Goal: Information Seeking & Learning: Check status

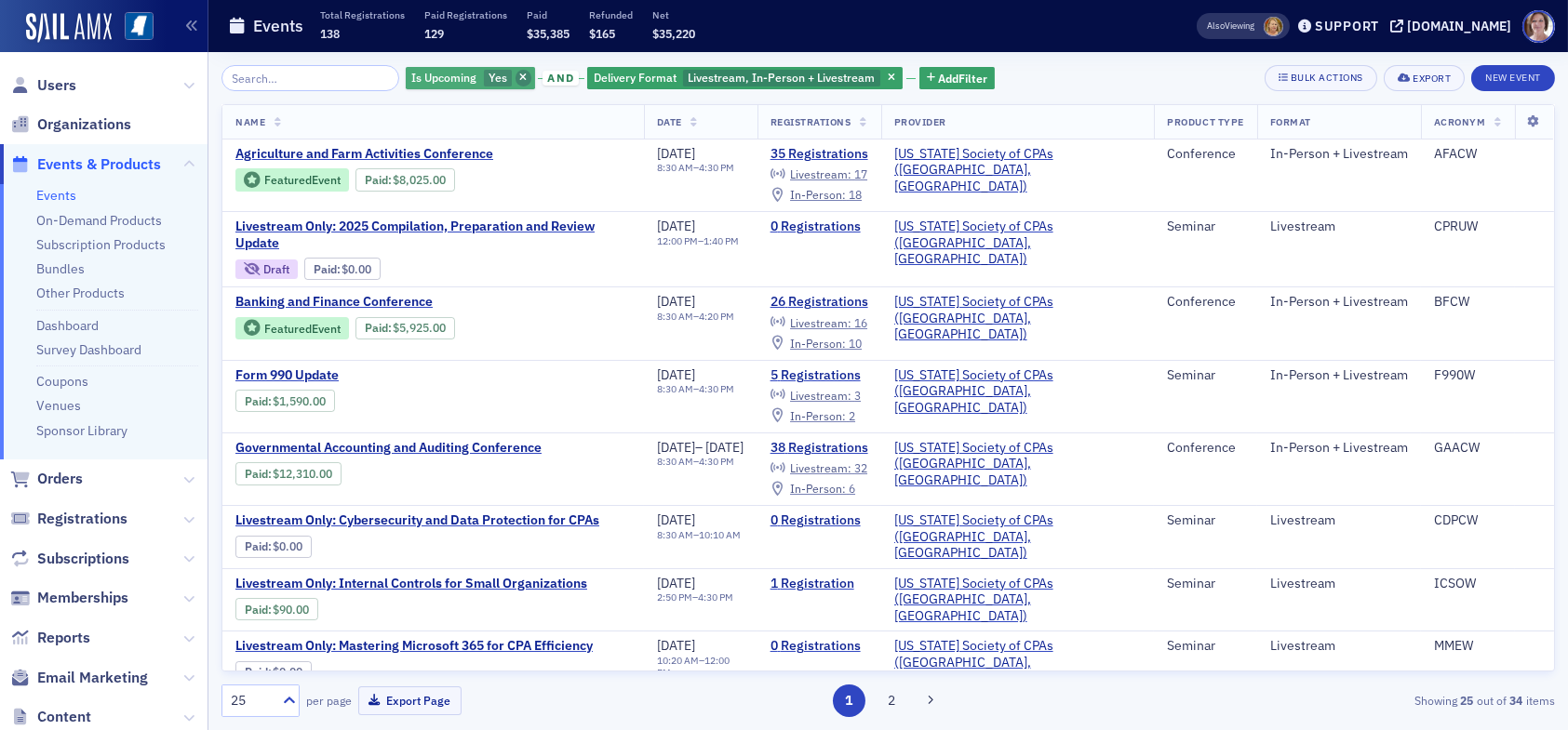
click at [519, 79] on icon "button" at bounding box center [523, 78] width 8 height 10
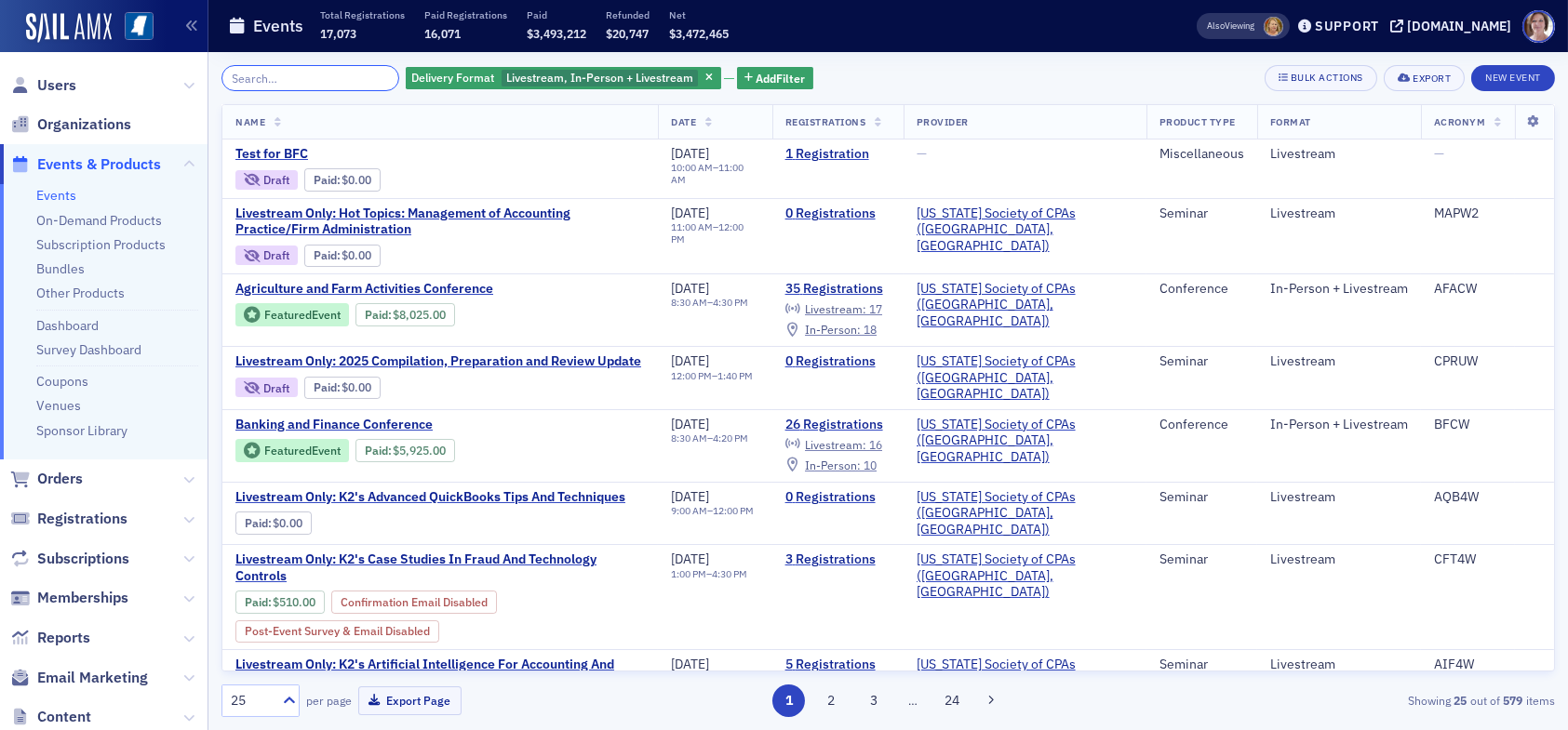
click at [315, 77] on input "search" at bounding box center [310, 78] width 177 height 26
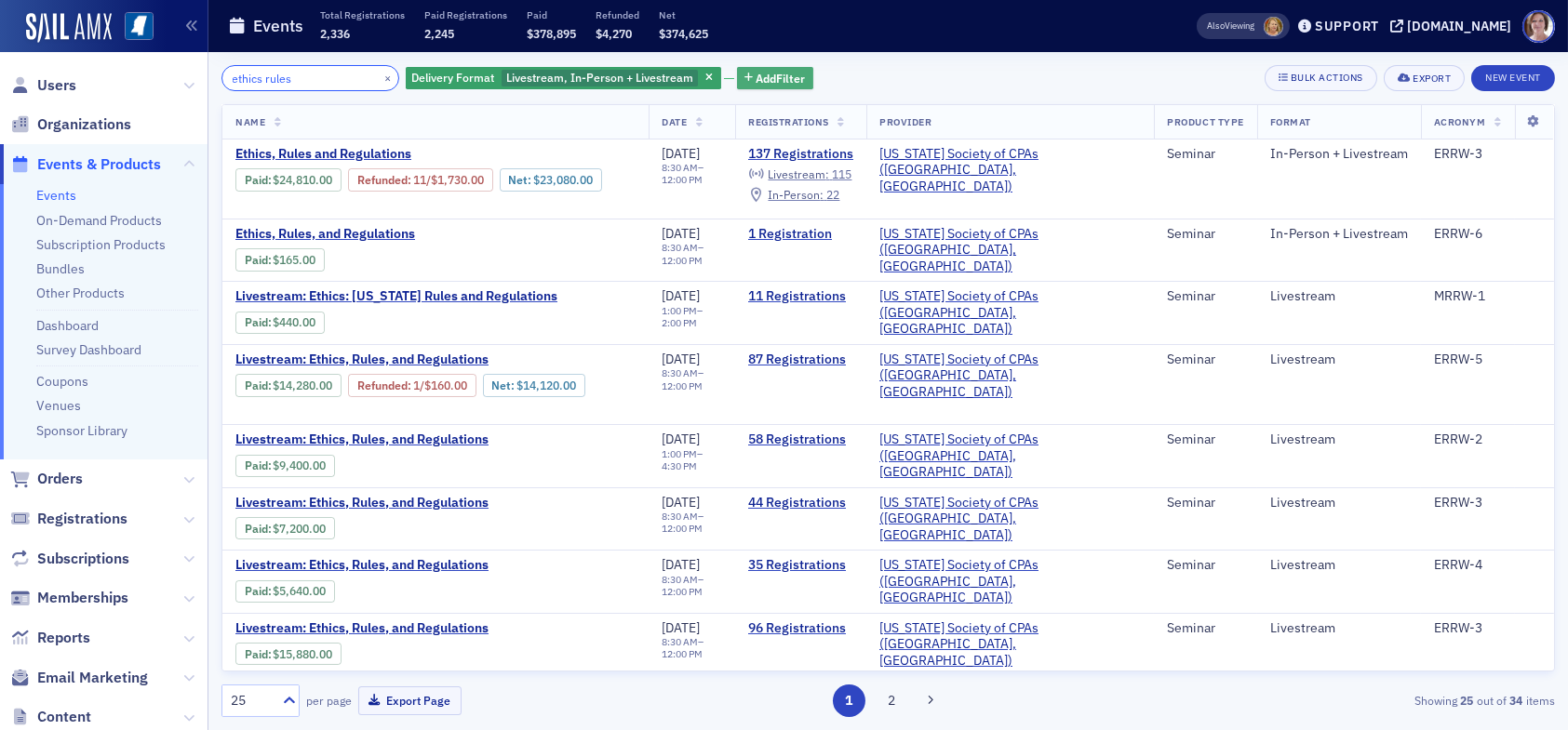
type input "ethics rules"
click at [757, 82] on span "Add Filter" at bounding box center [781, 78] width 50 height 17
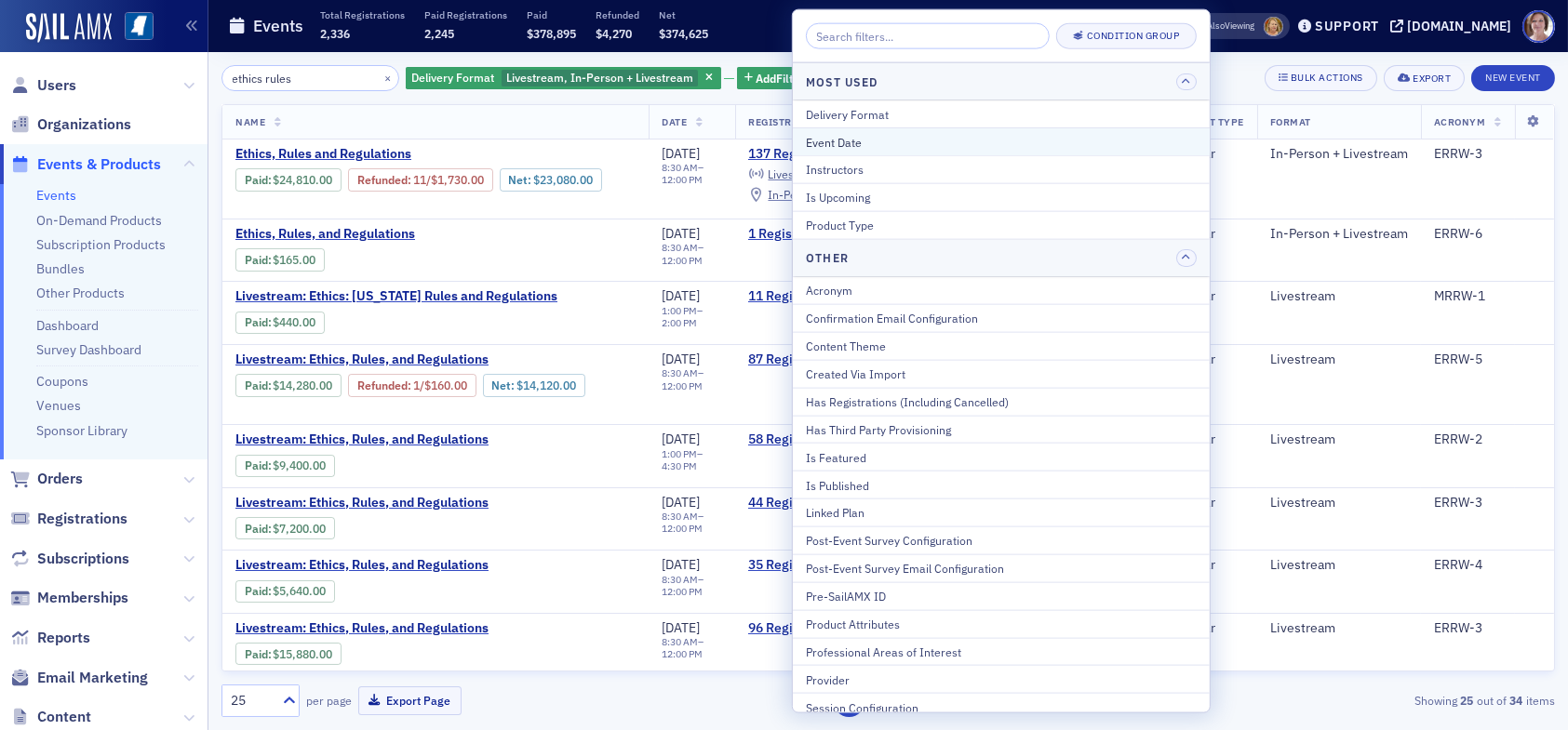
click at [870, 141] on div "Event Date" at bounding box center [1001, 142] width 390 height 17
select select "7"
select select "2025"
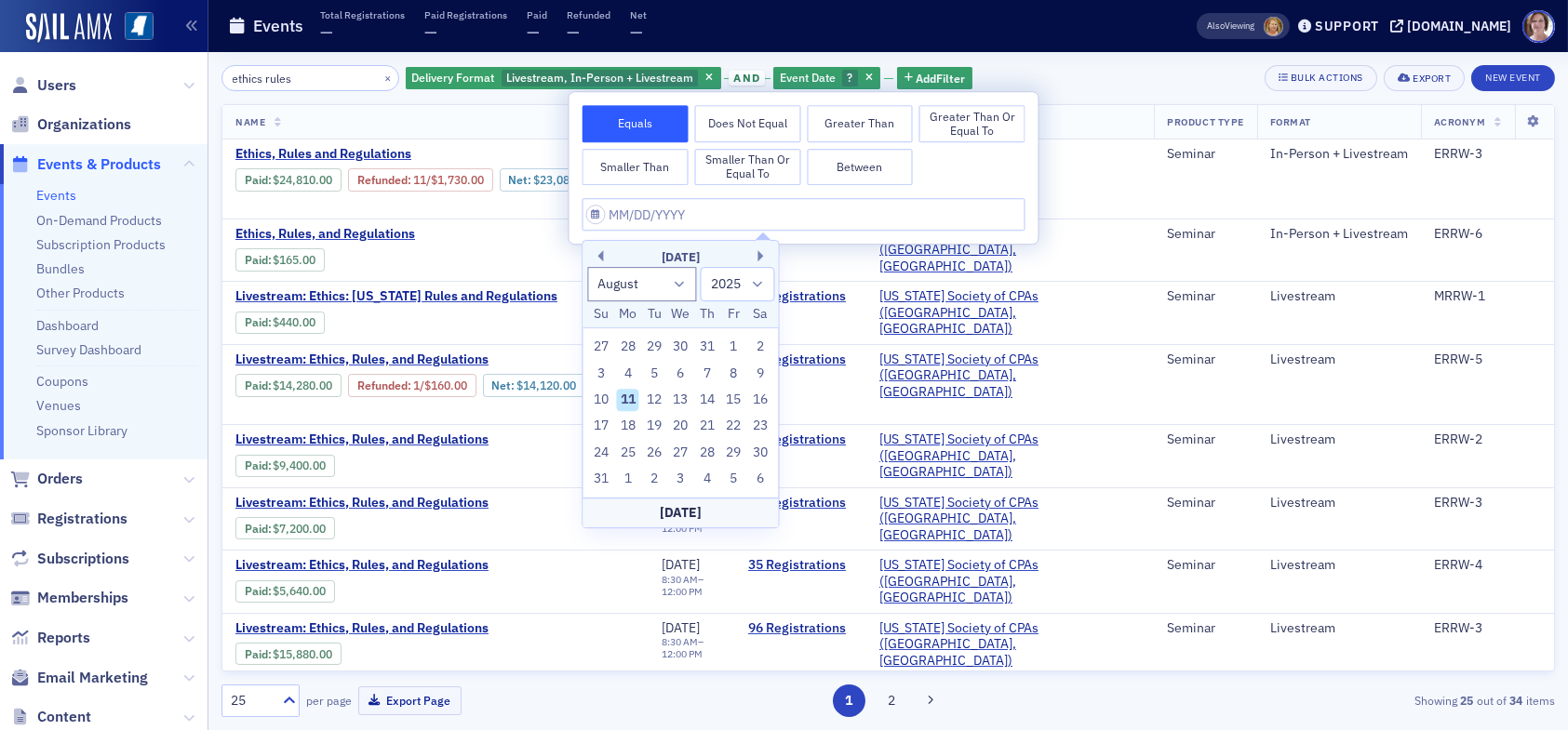
click at [606, 254] on div "August 2025" at bounding box center [680, 258] width 195 height 19
click at [602, 257] on button "Previous Month" at bounding box center [598, 256] width 11 height 11
click at [602, 258] on button "Previous Month" at bounding box center [598, 256] width 11 height 11
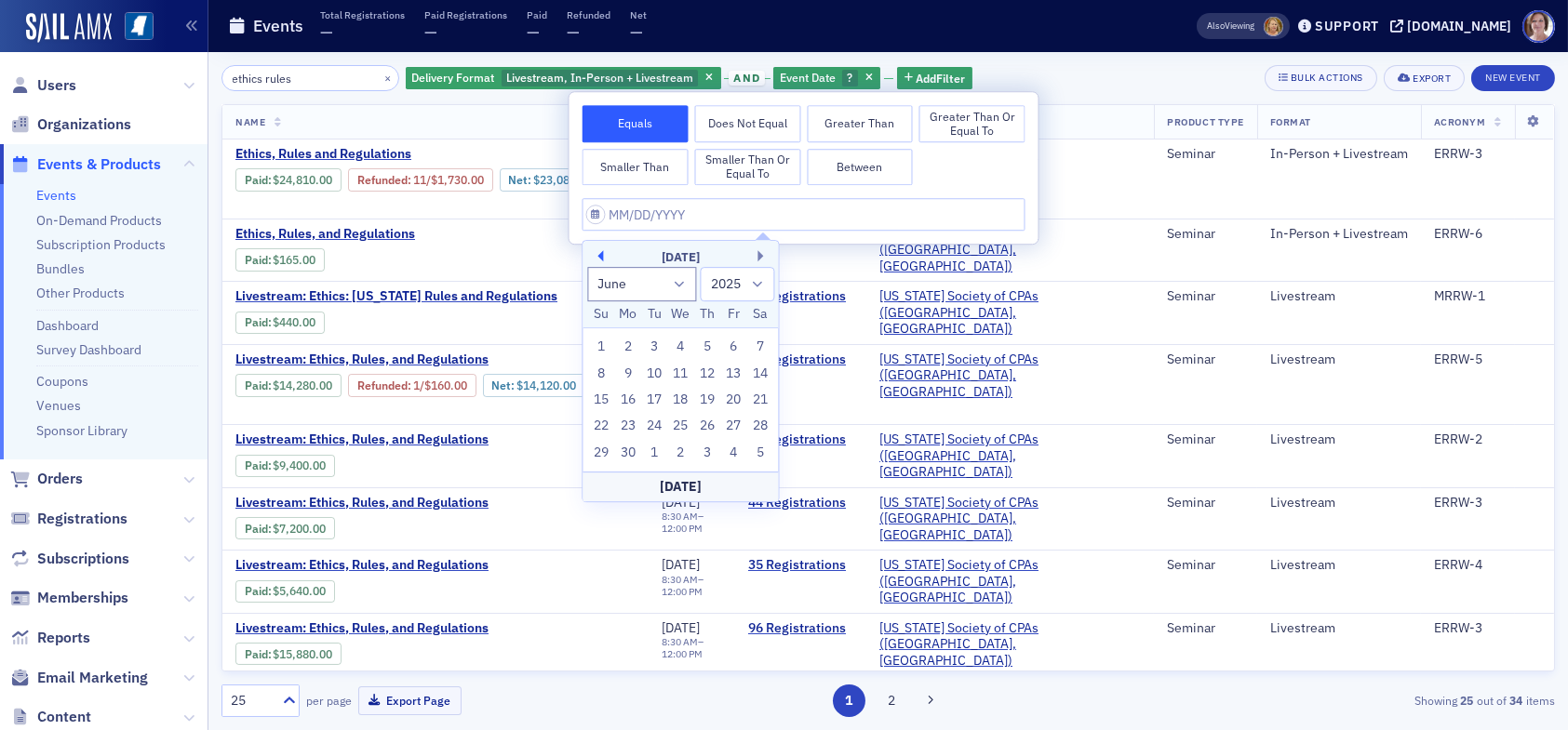
select select "4"
drag, startPoint x: 633, startPoint y: 401, endPoint x: 641, endPoint y: 388, distance: 15.3
click at [633, 399] on div "12" at bounding box center [628, 400] width 23 height 23
type input "05/12/2025"
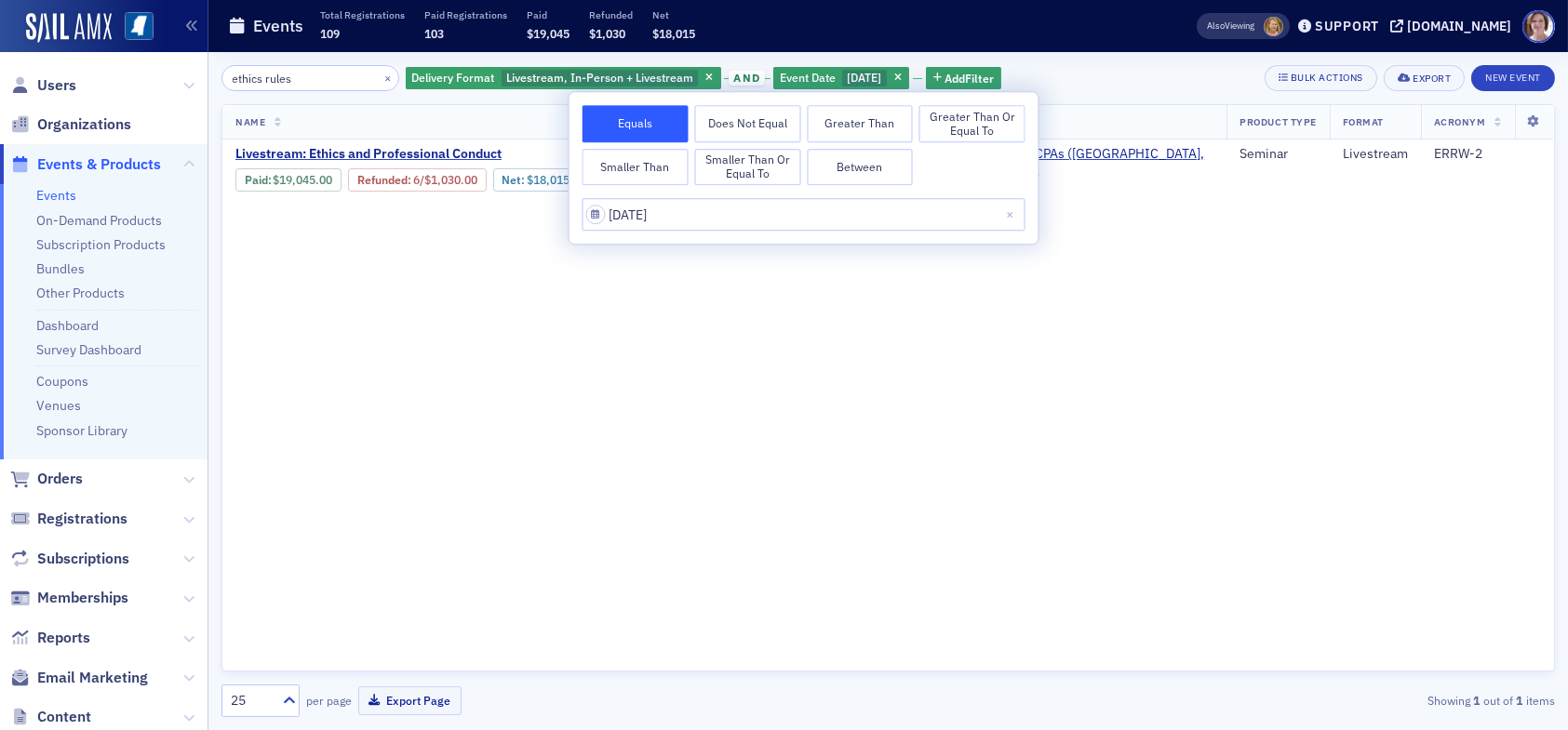
click at [1140, 85] on div "ethics rules × Delivery Format Livestream, In-Person + Livestream and Event Dat…" at bounding box center [888, 78] width 1333 height 26
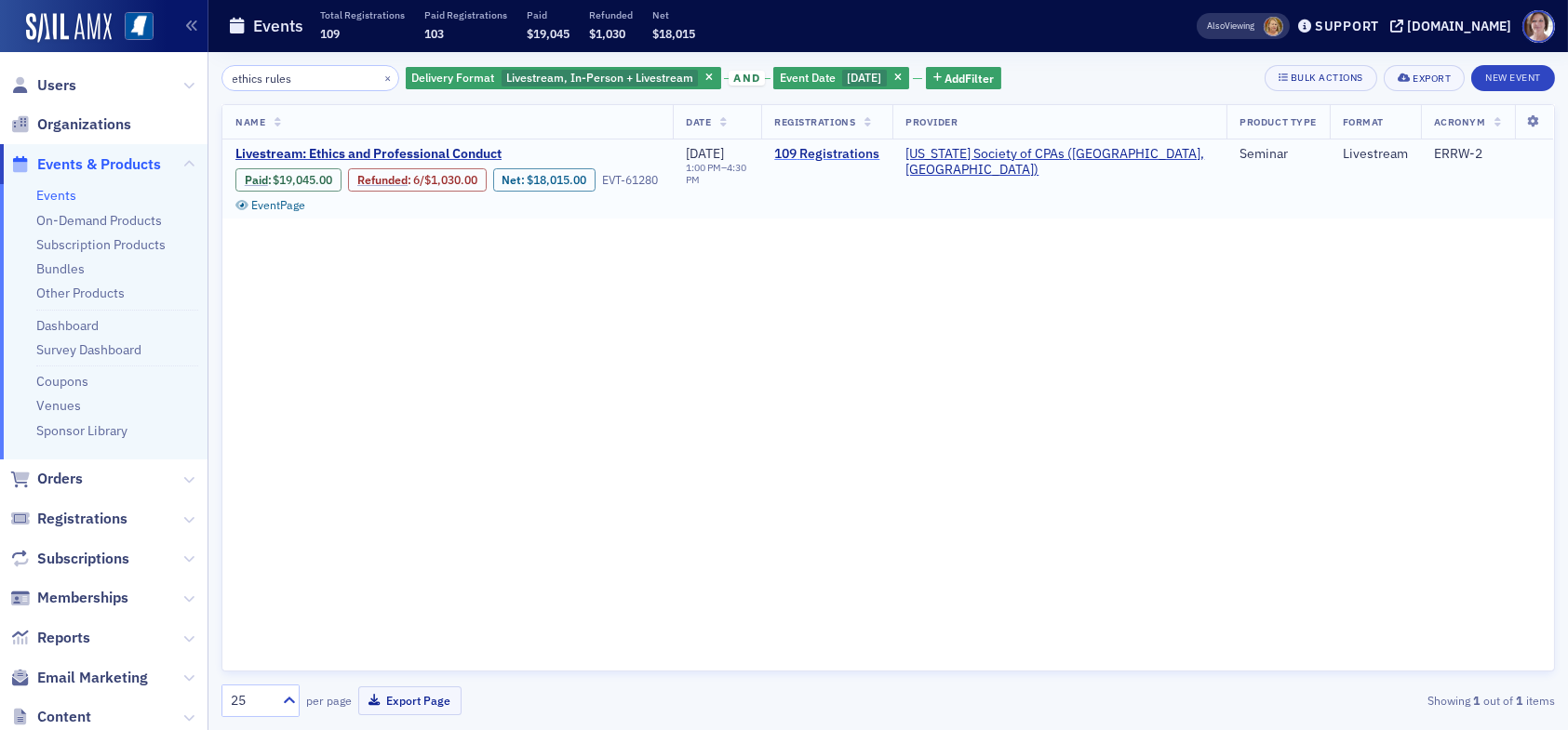
click at [879, 155] on link "109 Registrations" at bounding box center [827, 155] width 105 height 17
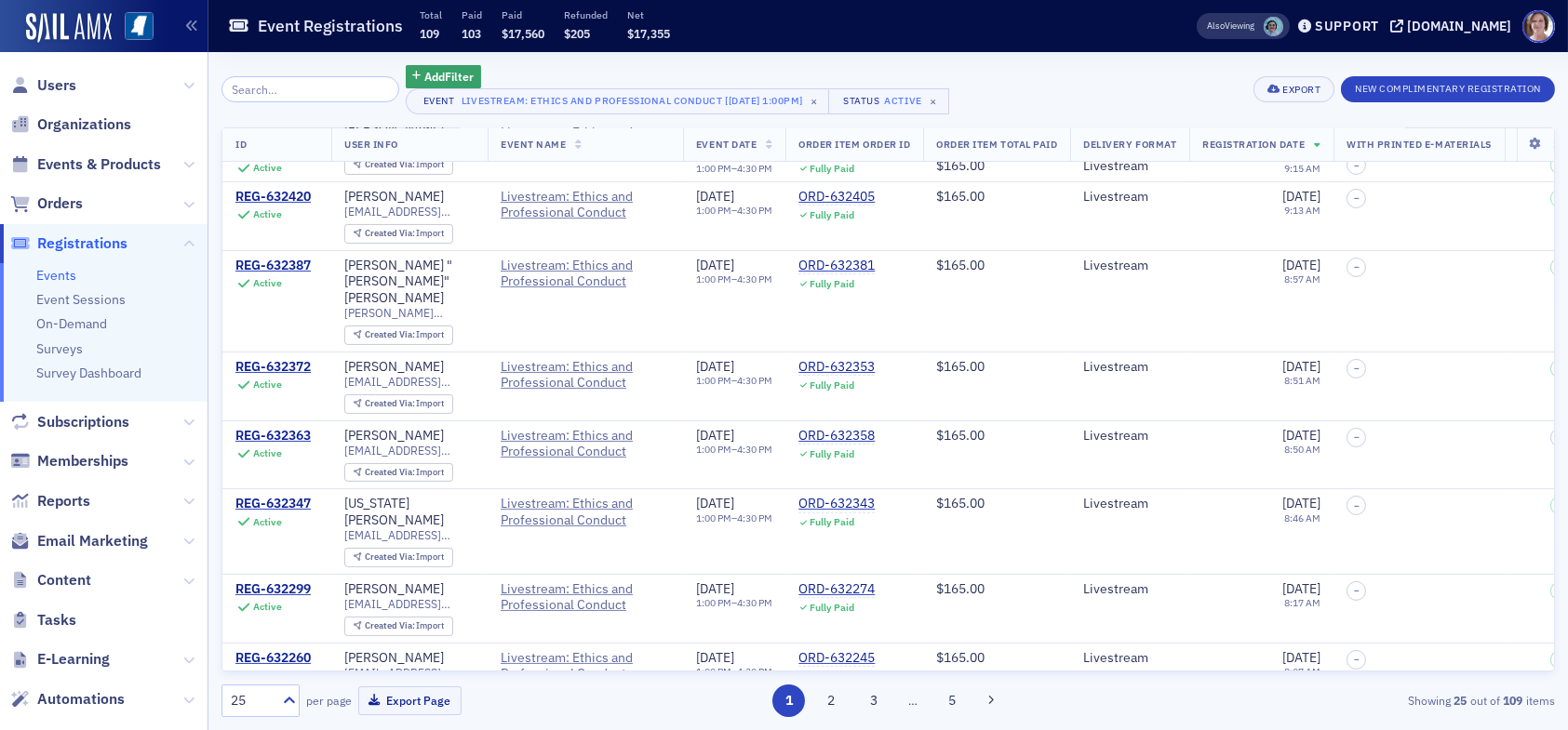
scroll to position [1211, 0]
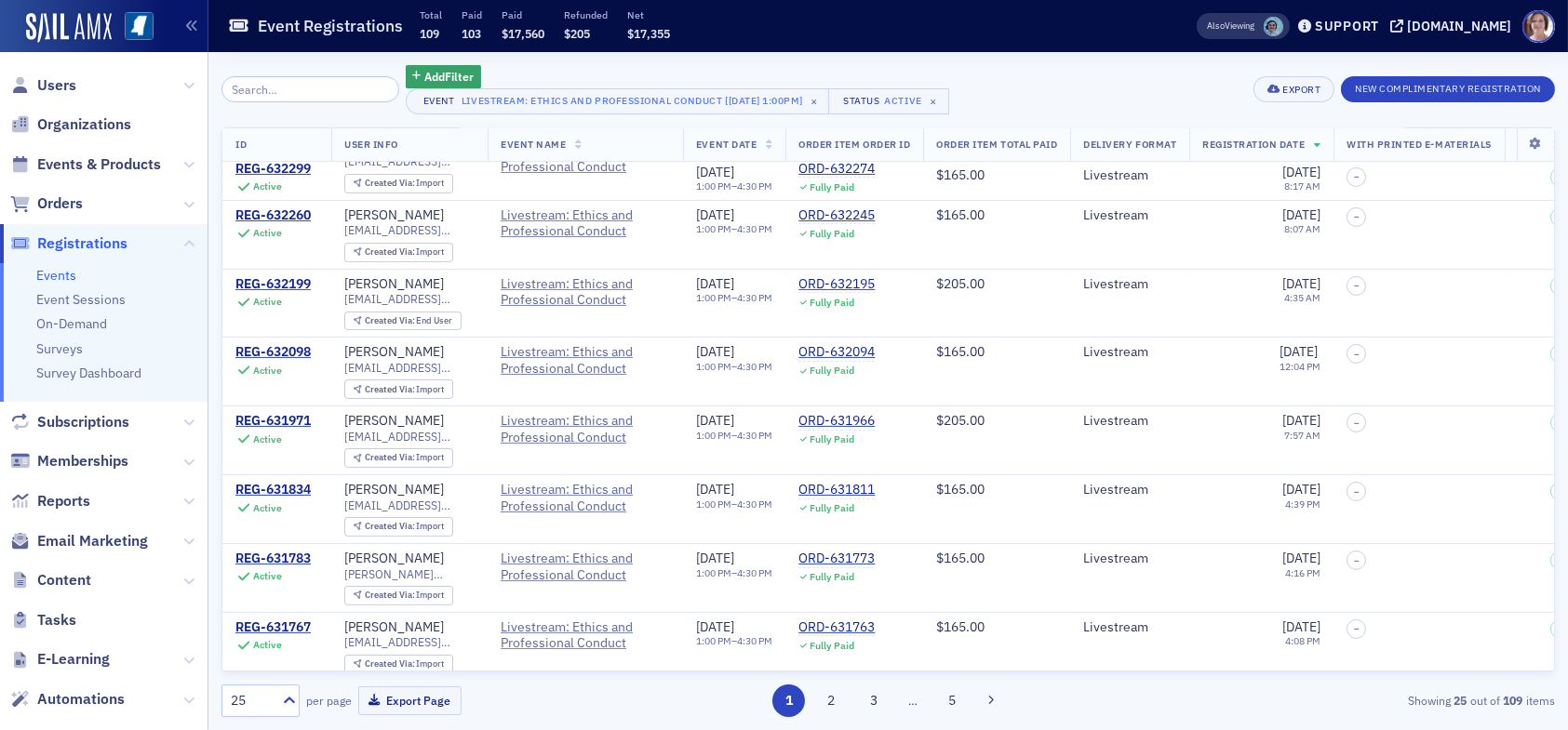
click at [70, 277] on link "Events" at bounding box center [56, 276] width 40 height 17
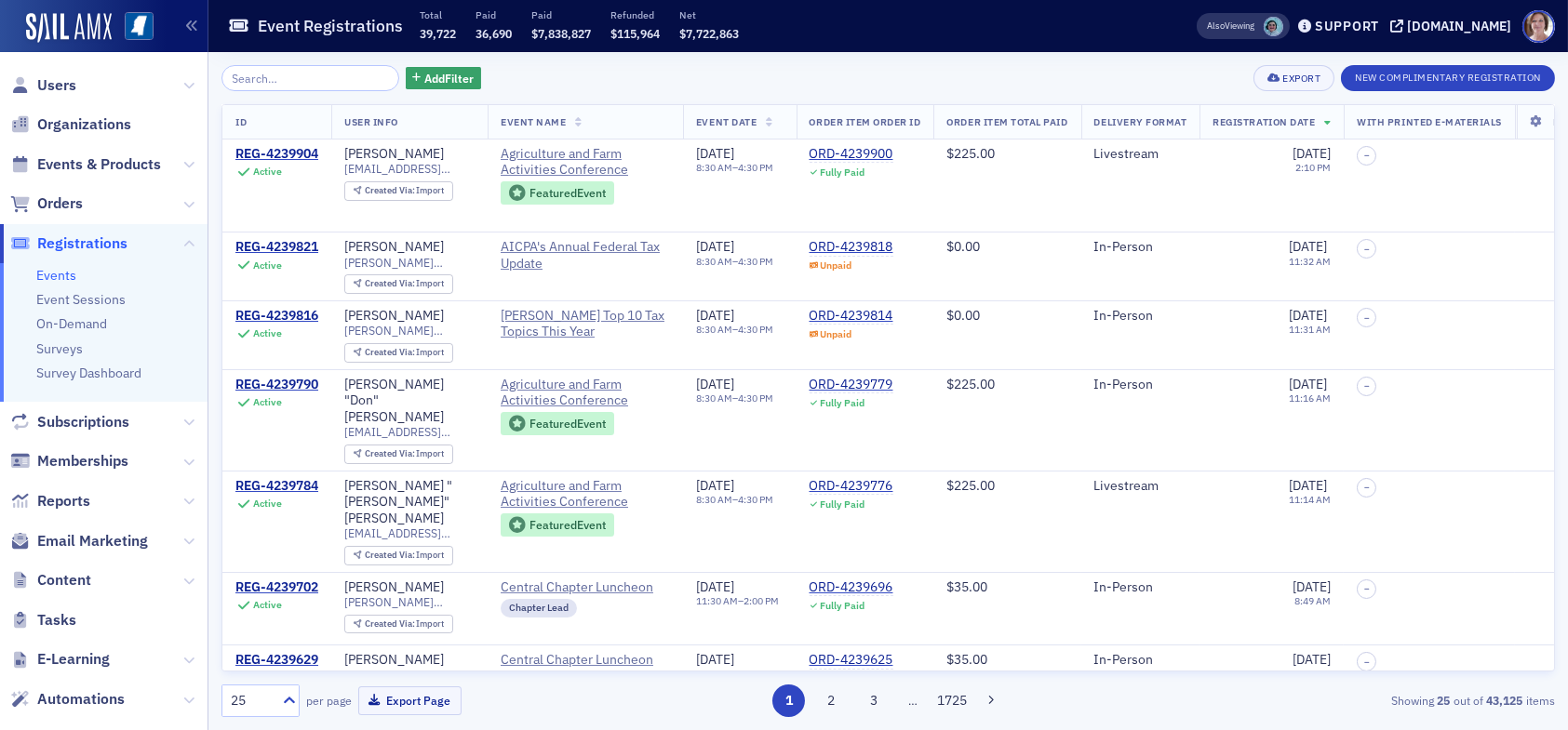
click at [346, 84] on input "search" at bounding box center [310, 78] width 177 height 26
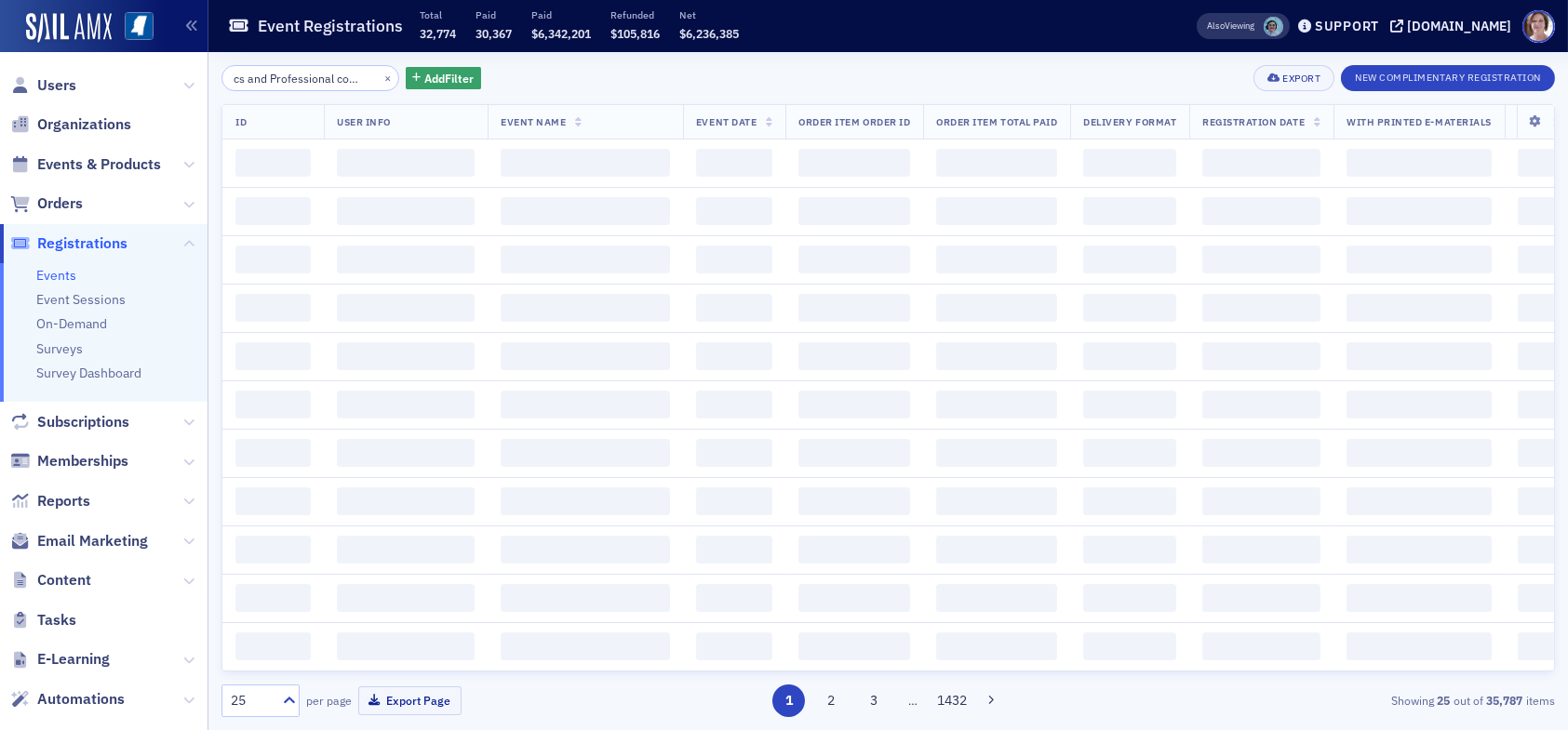
scroll to position [0, 39]
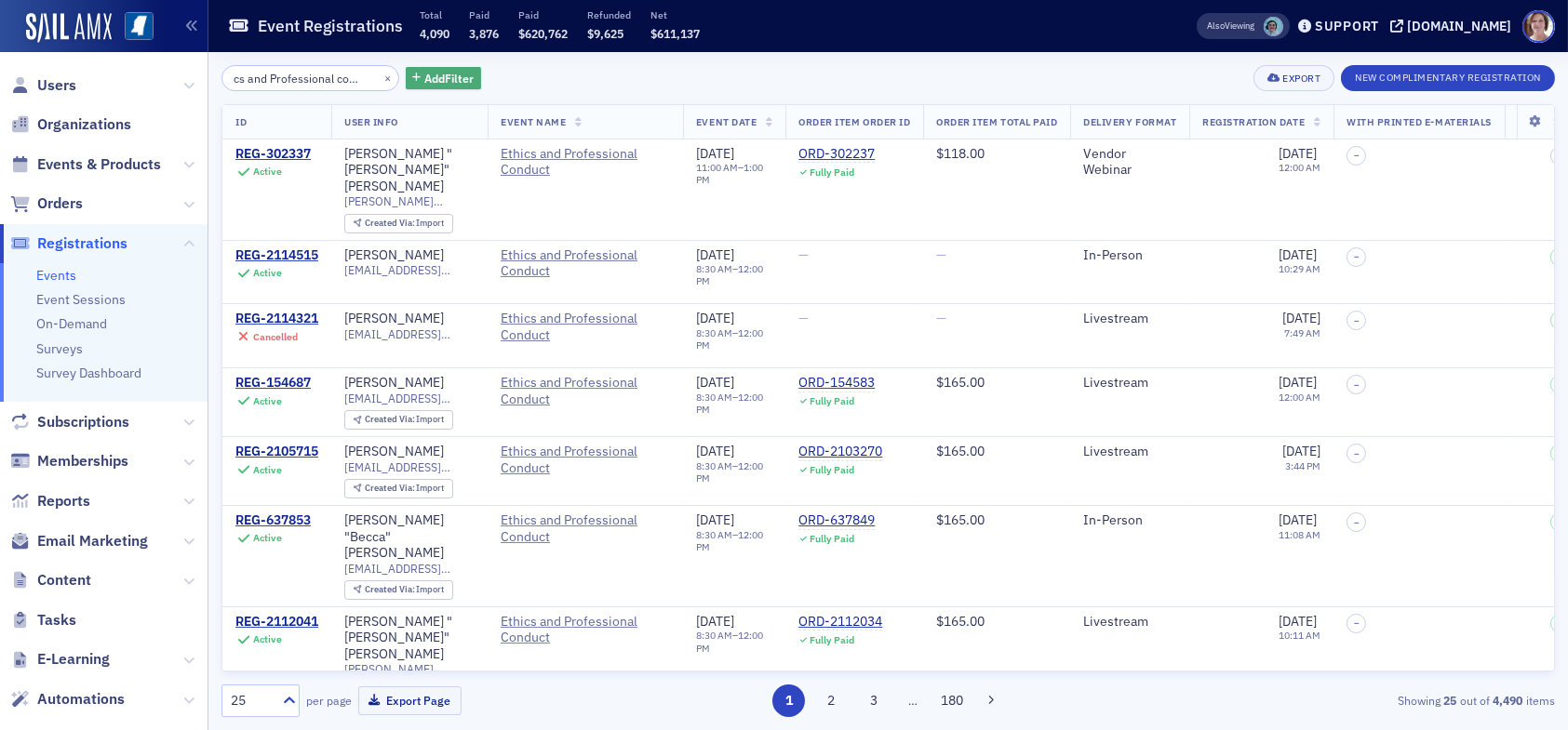
type input "Ethics and Professional conduct"
click at [438, 80] on span "Add Filter" at bounding box center [449, 78] width 50 height 17
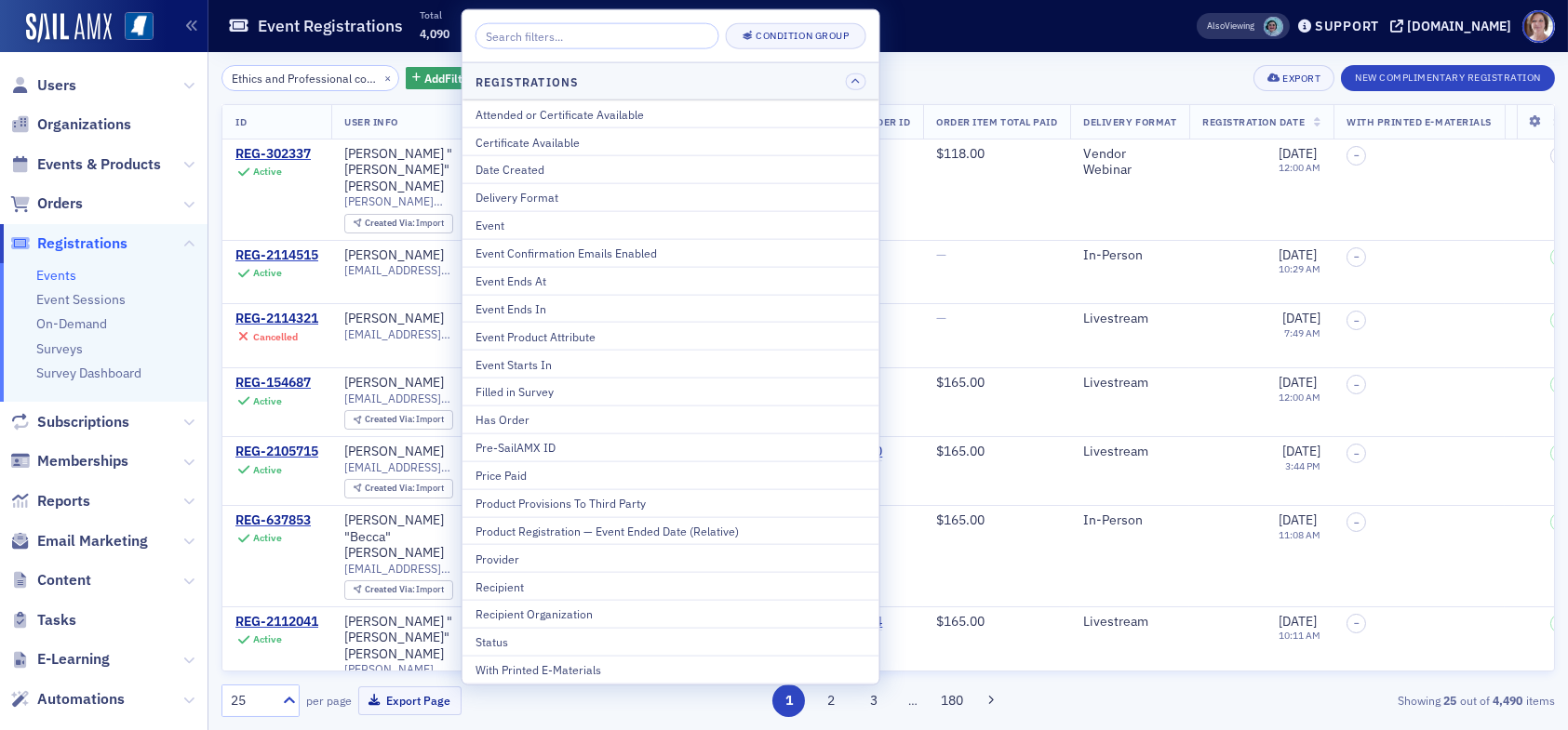
click at [923, 74] on div "Ethics and Professional conduct × Add Filter Export New Complimentary Registrat…" at bounding box center [888, 78] width 1333 height 26
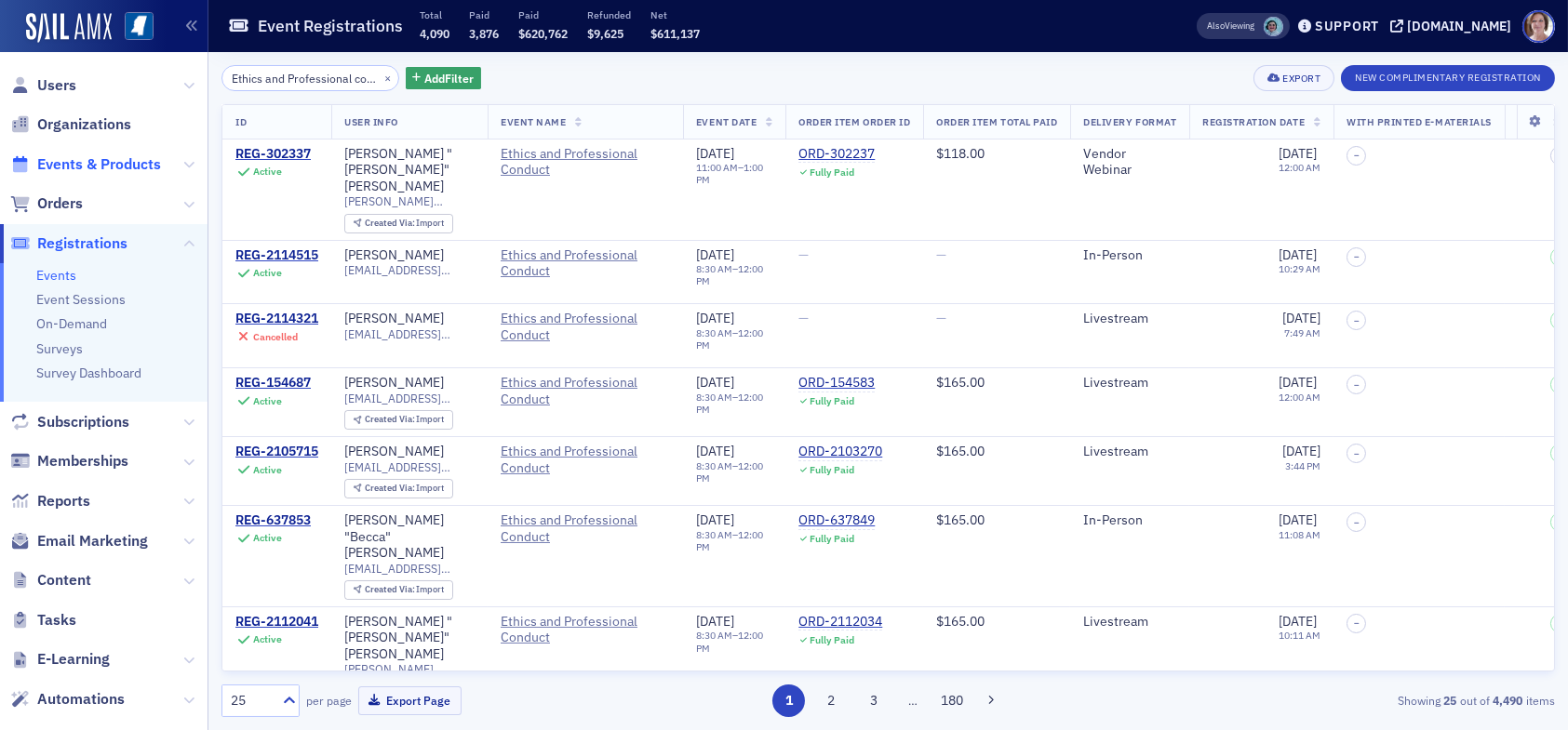
click at [99, 168] on span "Events & Products" at bounding box center [99, 165] width 124 height 21
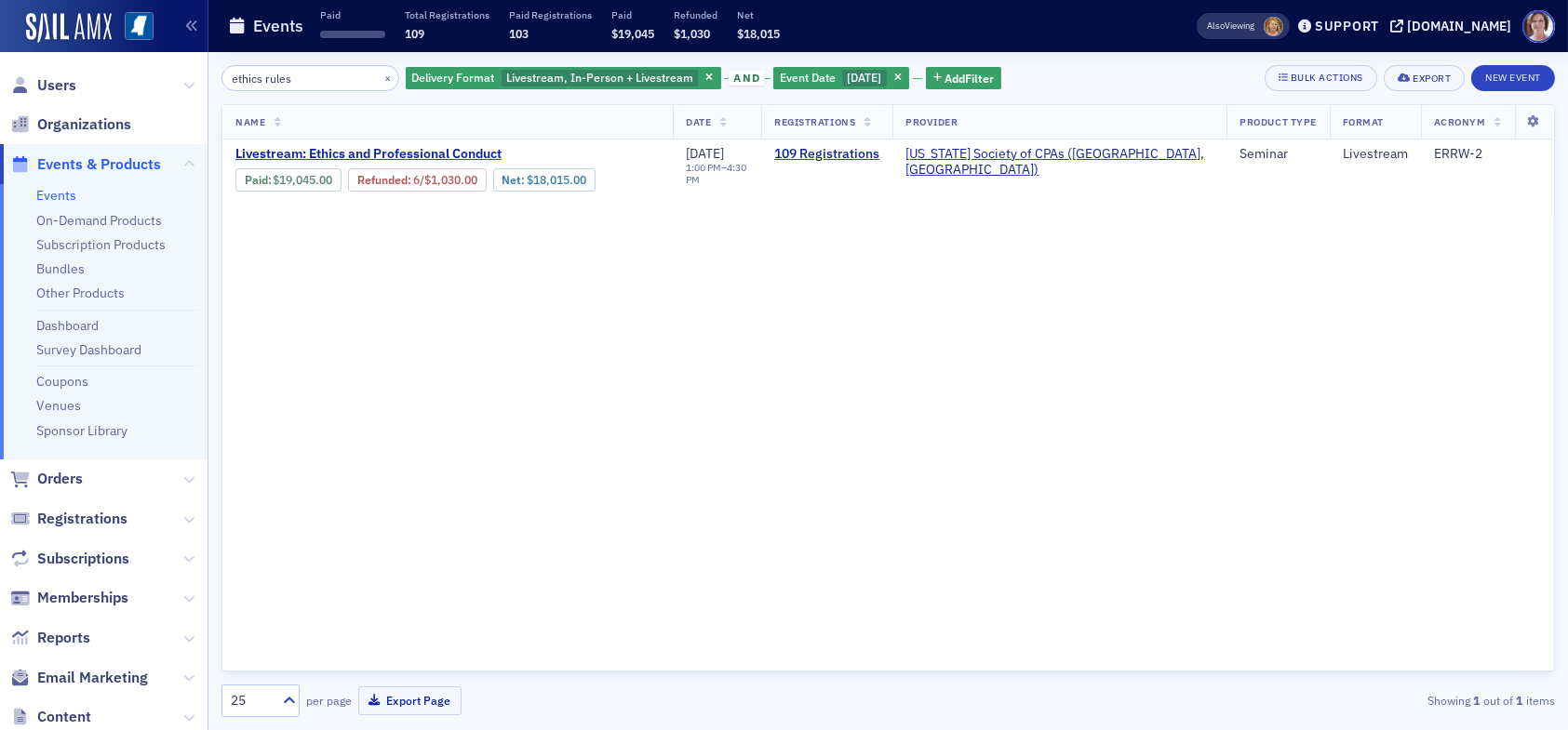
drag, startPoint x: 305, startPoint y: 84, endPoint x: 147, endPoint y: 80, distance: 158.1
click at [147, 80] on div "Users Organizations Events & Products Events On-Demand Products Subscription Pr…" at bounding box center [784, 365] width 1568 height 730
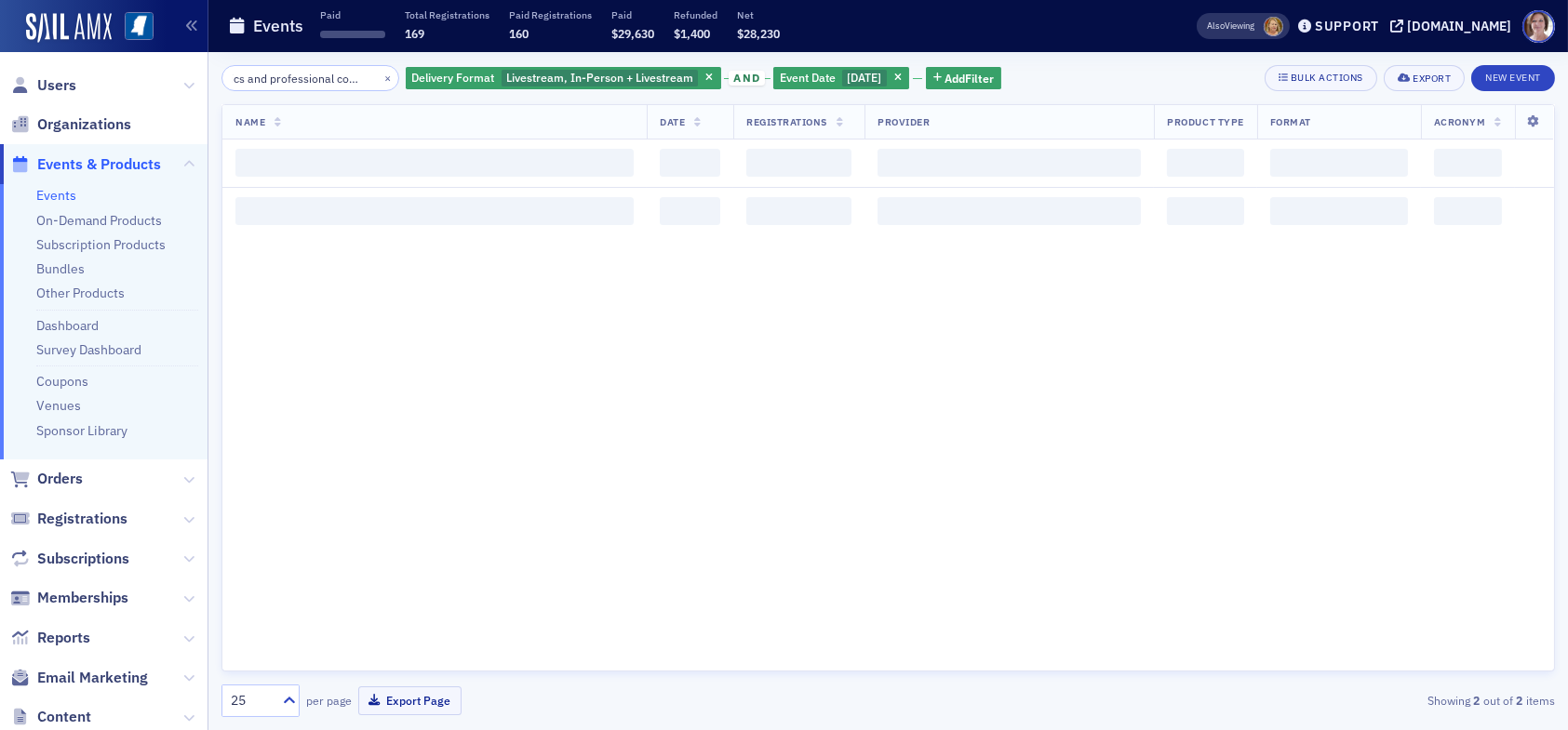
scroll to position [0, 38]
type input "ethics and professional conduct"
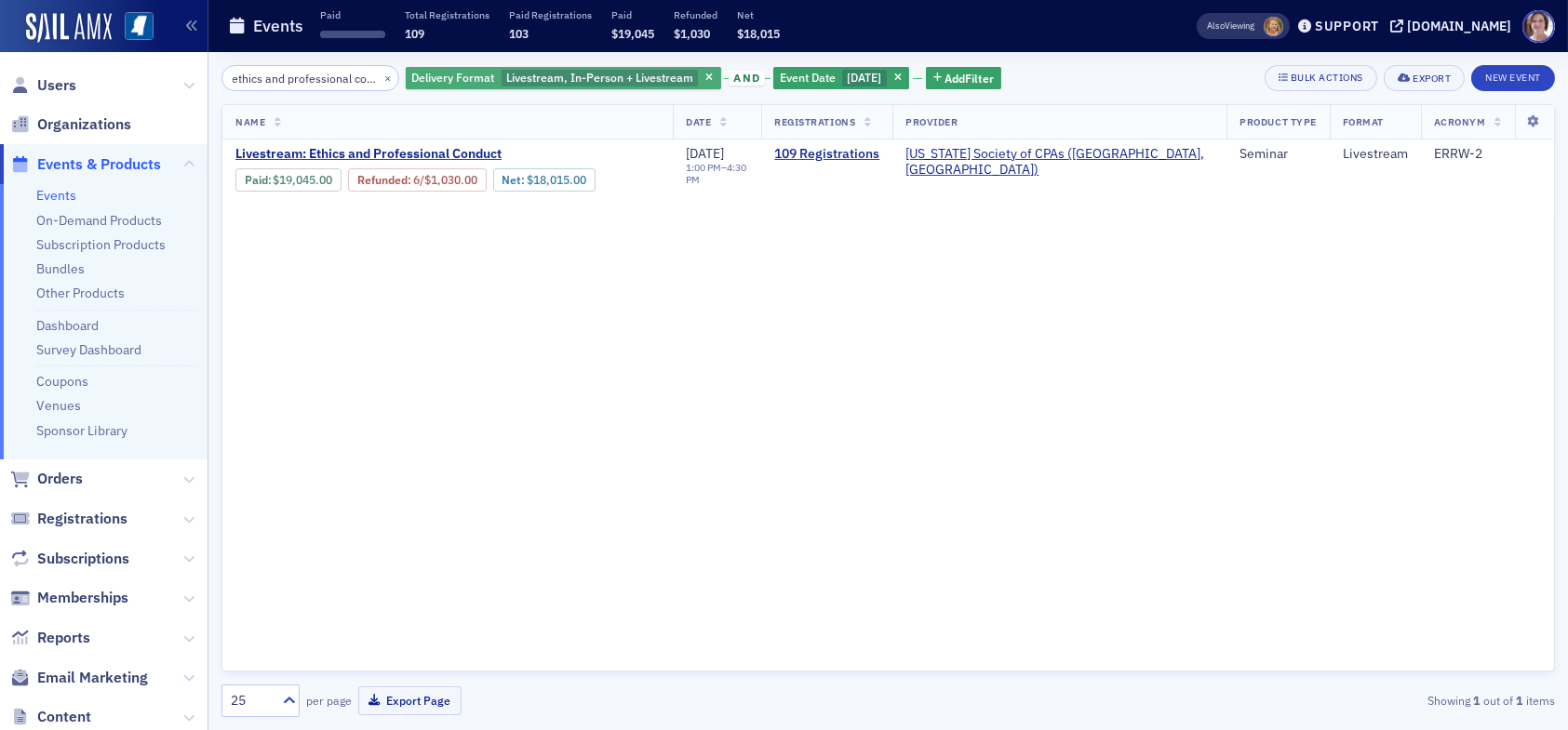
click at [594, 79] on span "Livestream, In-Person + Livestream" at bounding box center [599, 77] width 187 height 15
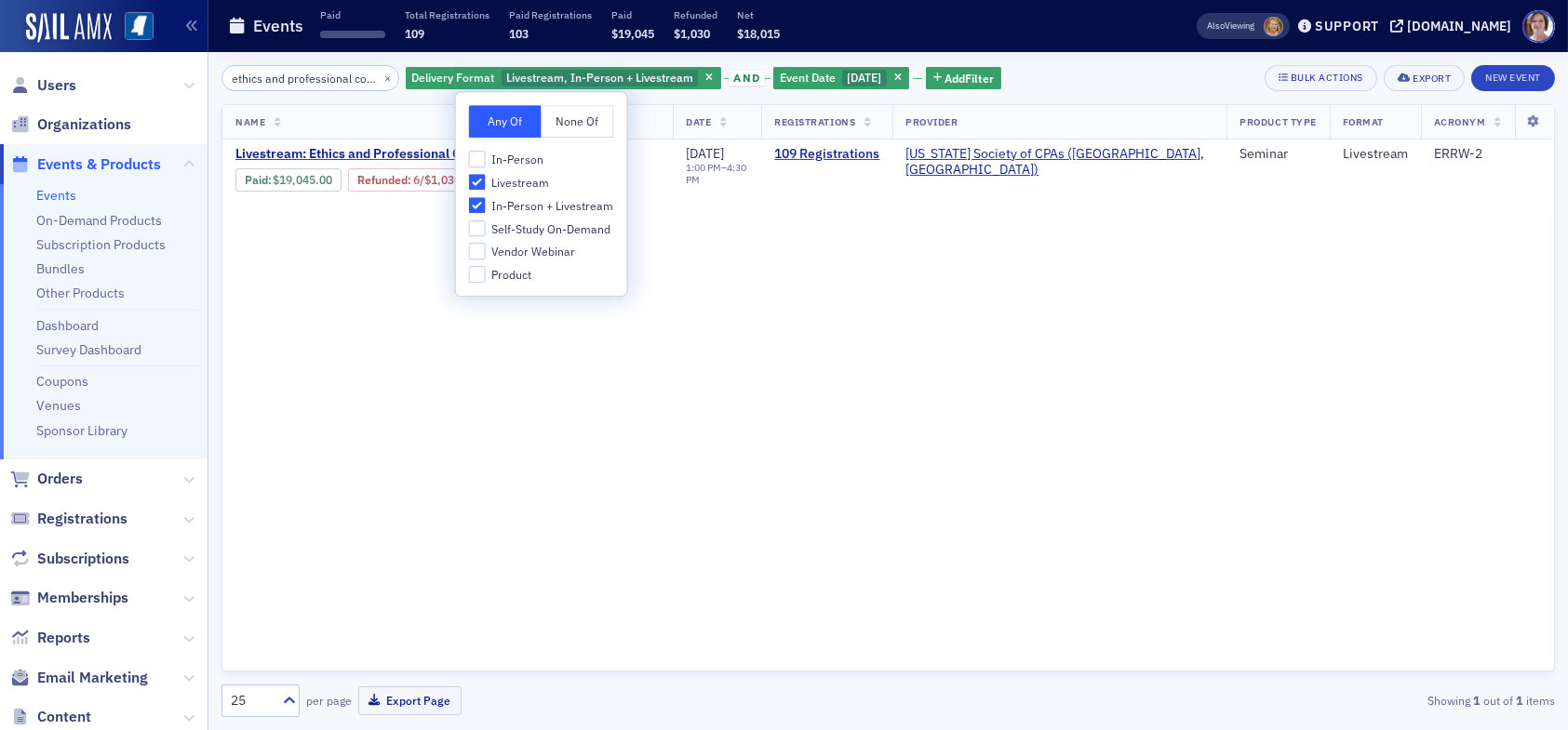
click at [506, 157] on span "In-Person" at bounding box center [518, 160] width 53 height 16
click at [486, 157] on input "In-Person" at bounding box center [478, 160] width 17 height 17
checkbox input "true"
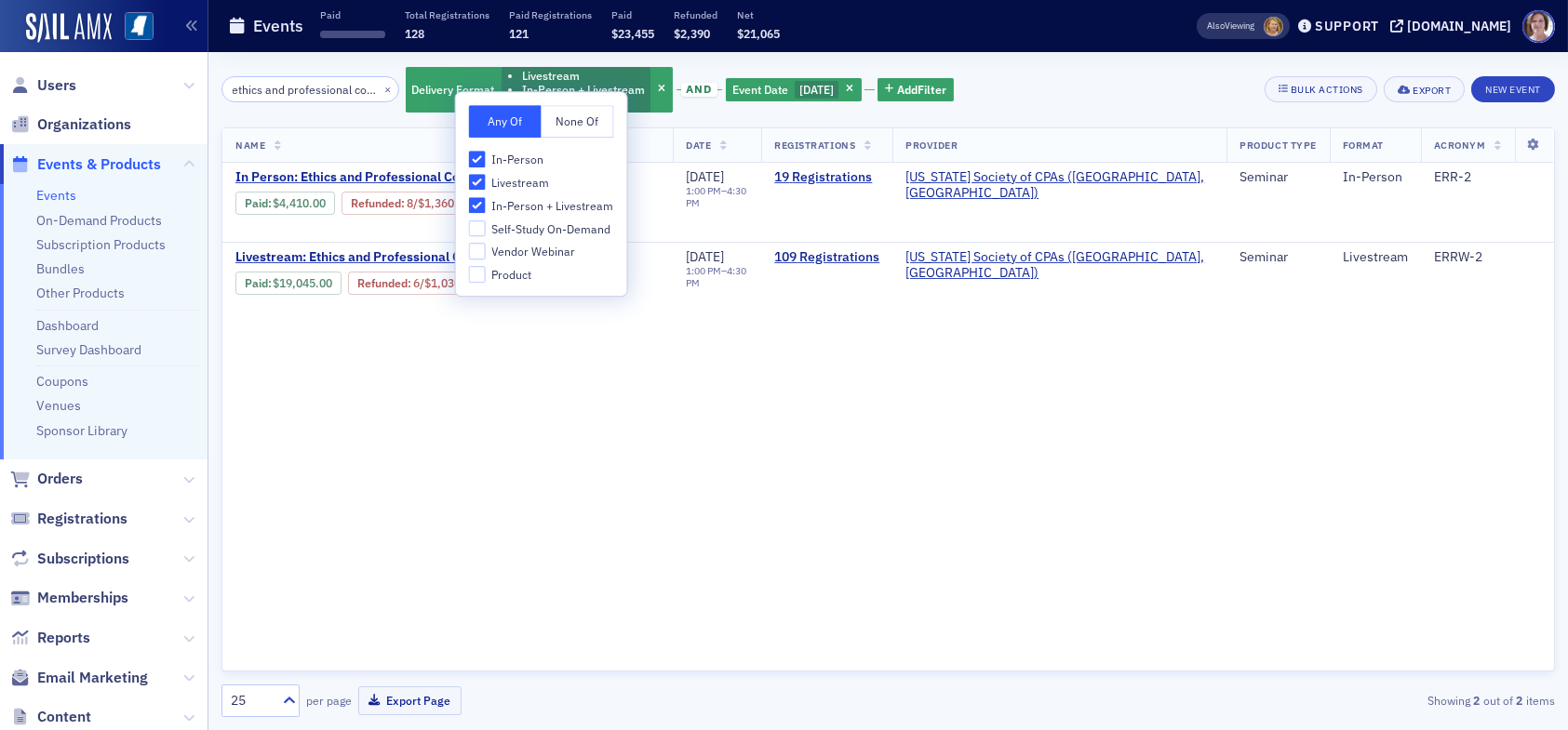
click at [699, 399] on div "Name Date Registrations Provider Product Type Format Acronym In Person: Ethics …" at bounding box center [888, 400] width 1333 height 544
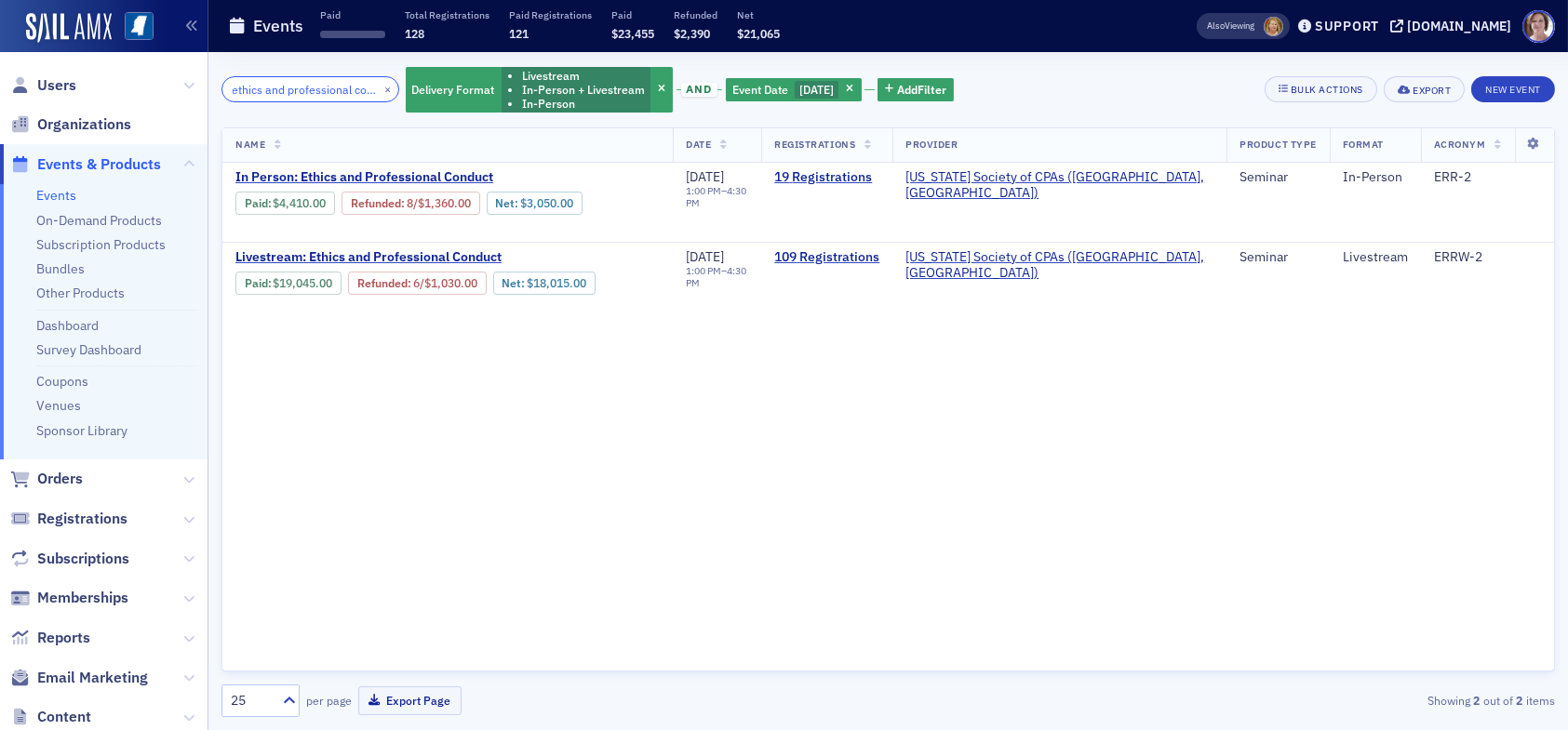
drag, startPoint x: 344, startPoint y: 93, endPoint x: 188, endPoint y: 96, distance: 156.0
click at [188, 96] on div "Users Organizations Events & Products Events On-Demand Products Subscription Pr…" at bounding box center [784, 365] width 1568 height 730
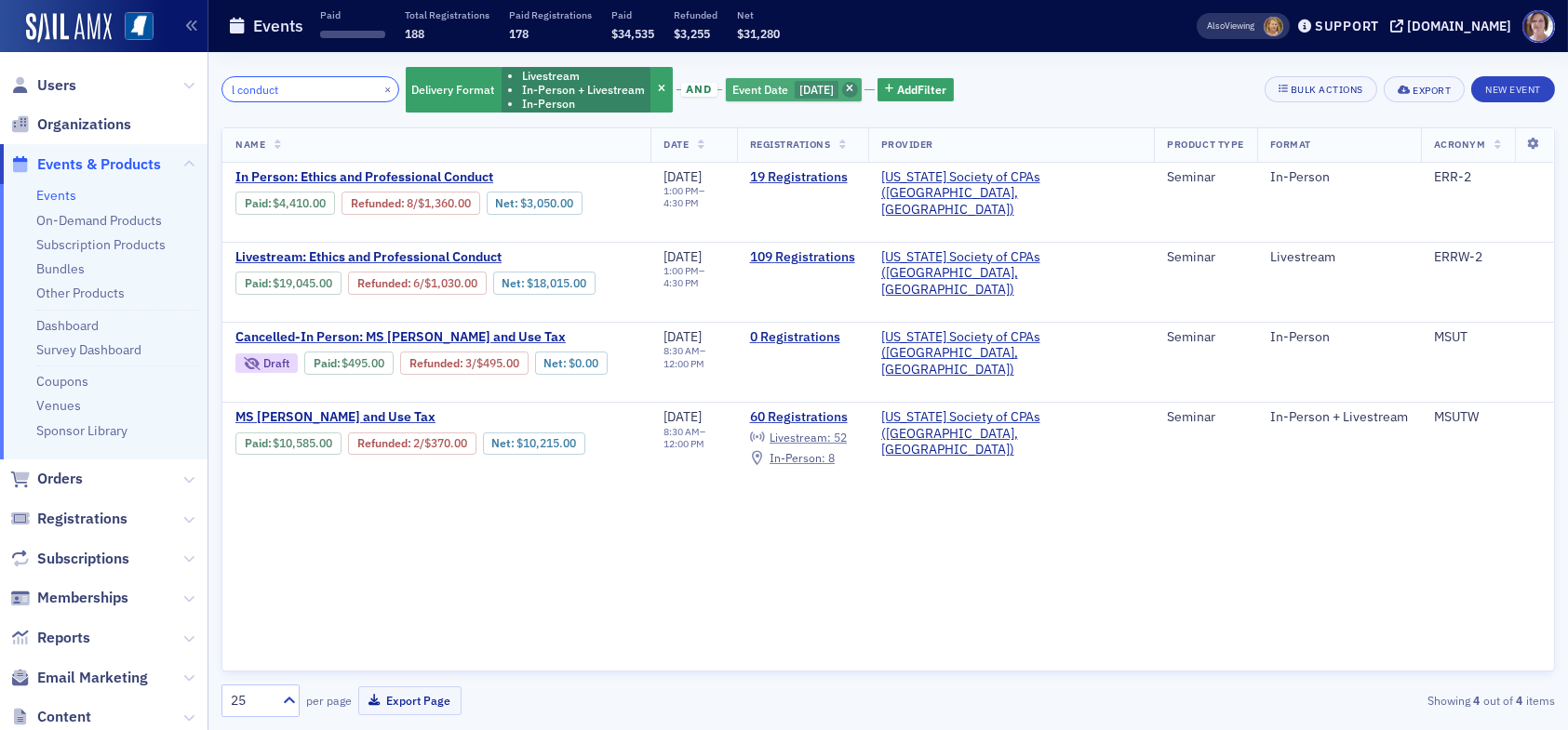
type input "l conduct"
click at [851, 91] on icon "button" at bounding box center [849, 89] width 8 height 10
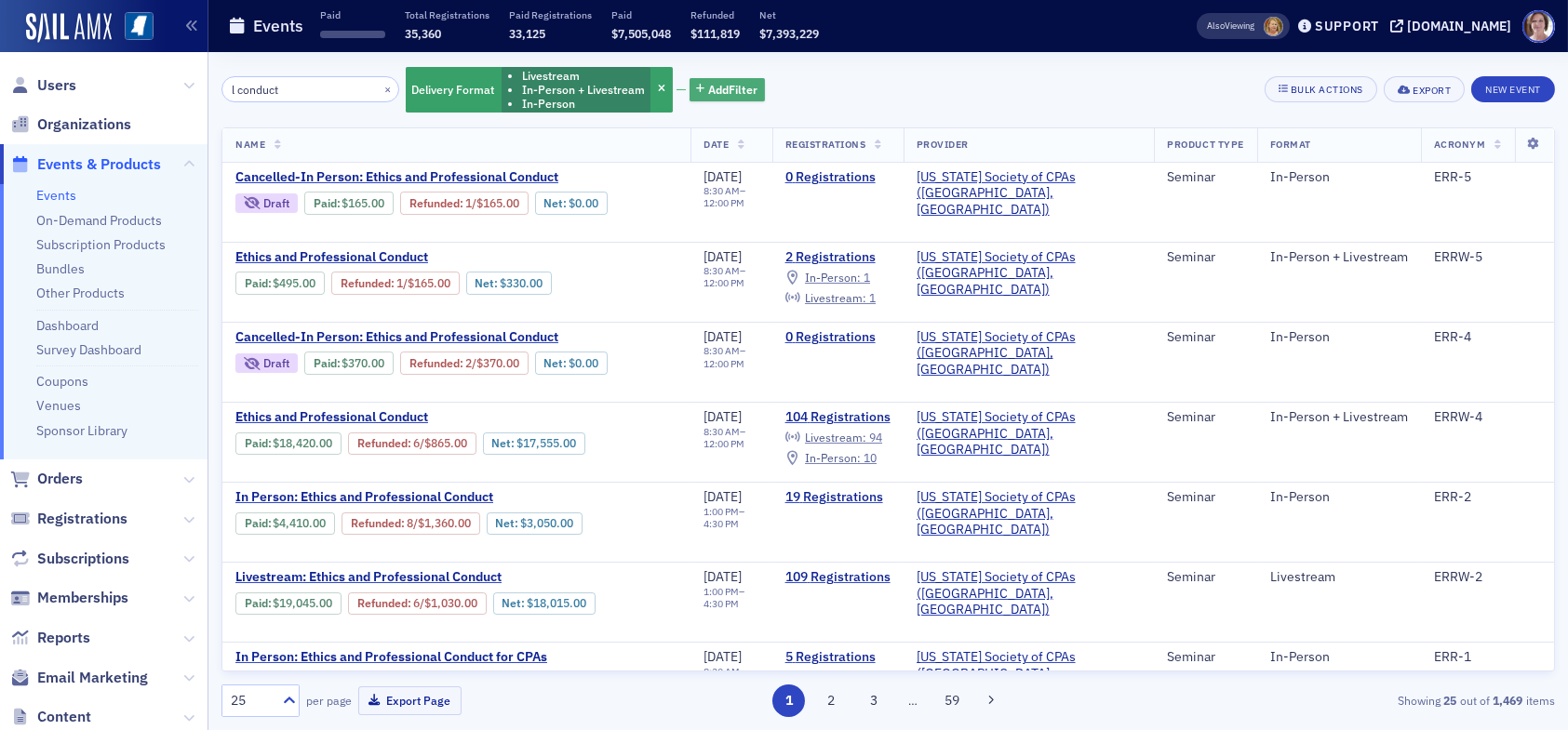
click at [712, 87] on span "Add Filter" at bounding box center [733, 89] width 50 height 17
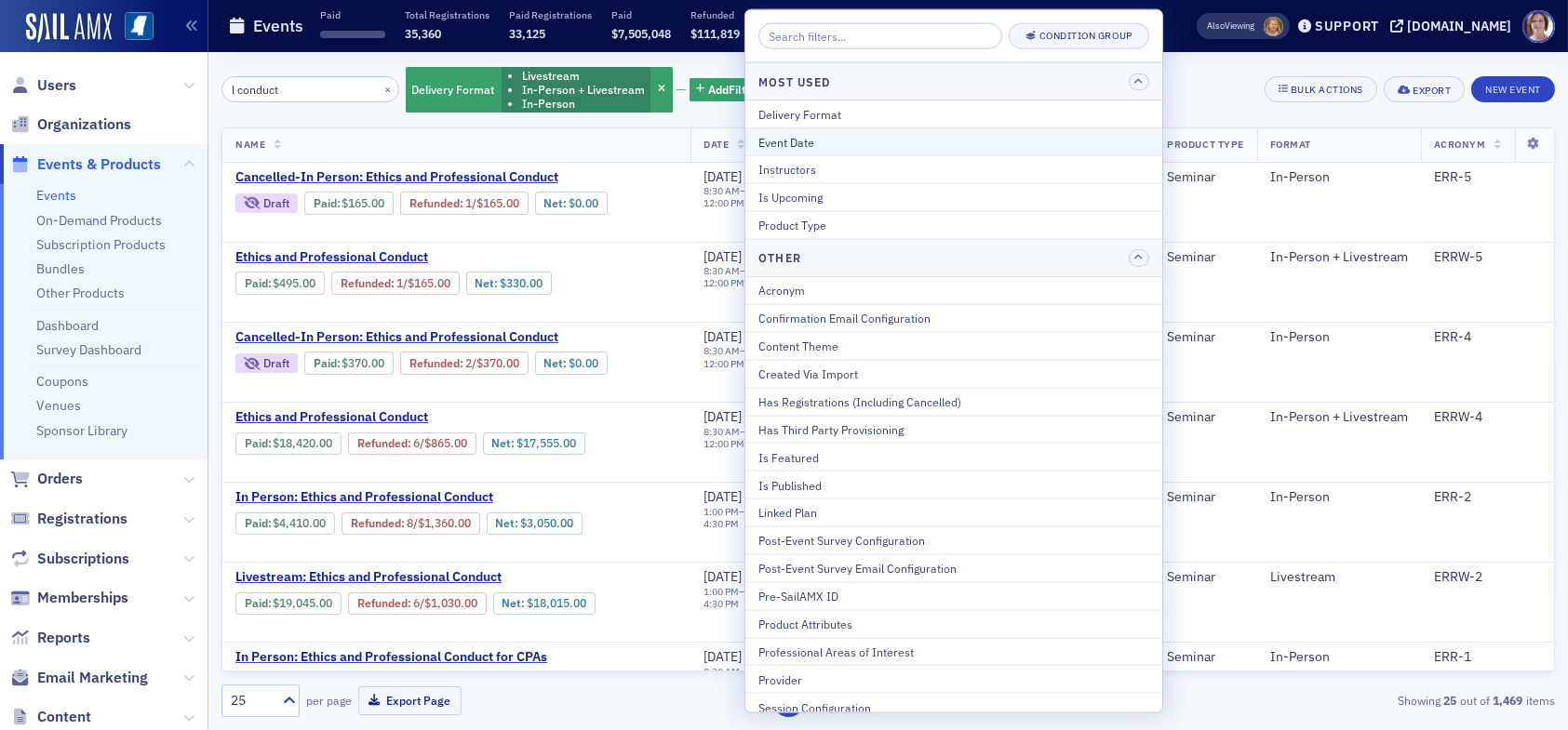
click at [814, 145] on div "Event Date" at bounding box center [953, 142] width 390 height 17
select select "7"
select select "2025"
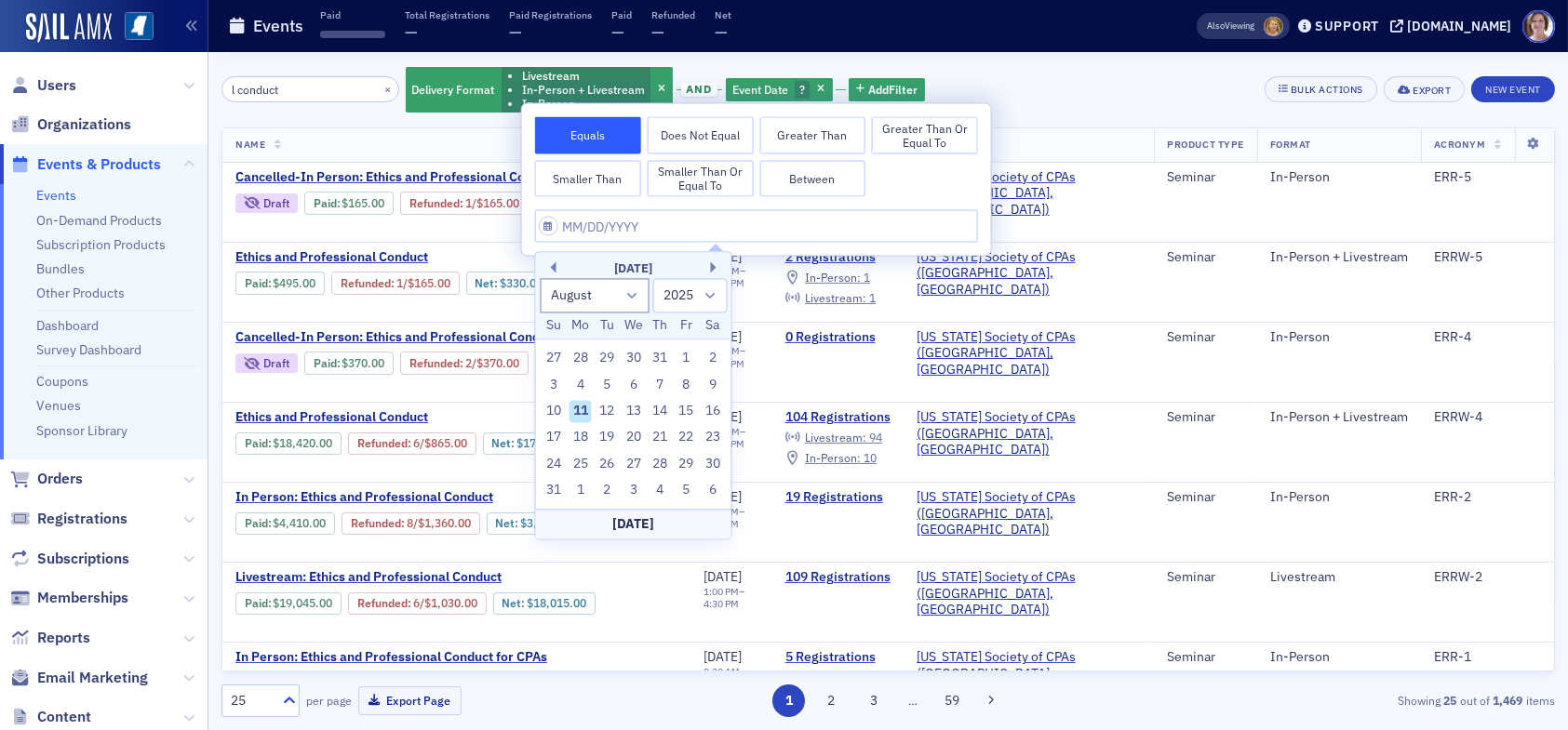
click at [559, 266] on div "August 2025" at bounding box center [633, 269] width 195 height 19
click at [557, 268] on div "August 2025" at bounding box center [633, 269] width 195 height 19
click at [556, 269] on div "August 2025" at bounding box center [633, 269] width 195 height 19
click at [552, 266] on button "Previous Month" at bounding box center [551, 267] width 11 height 11
click at [552, 266] on button "Previous Month" at bounding box center [551, 267] width 11 height 11
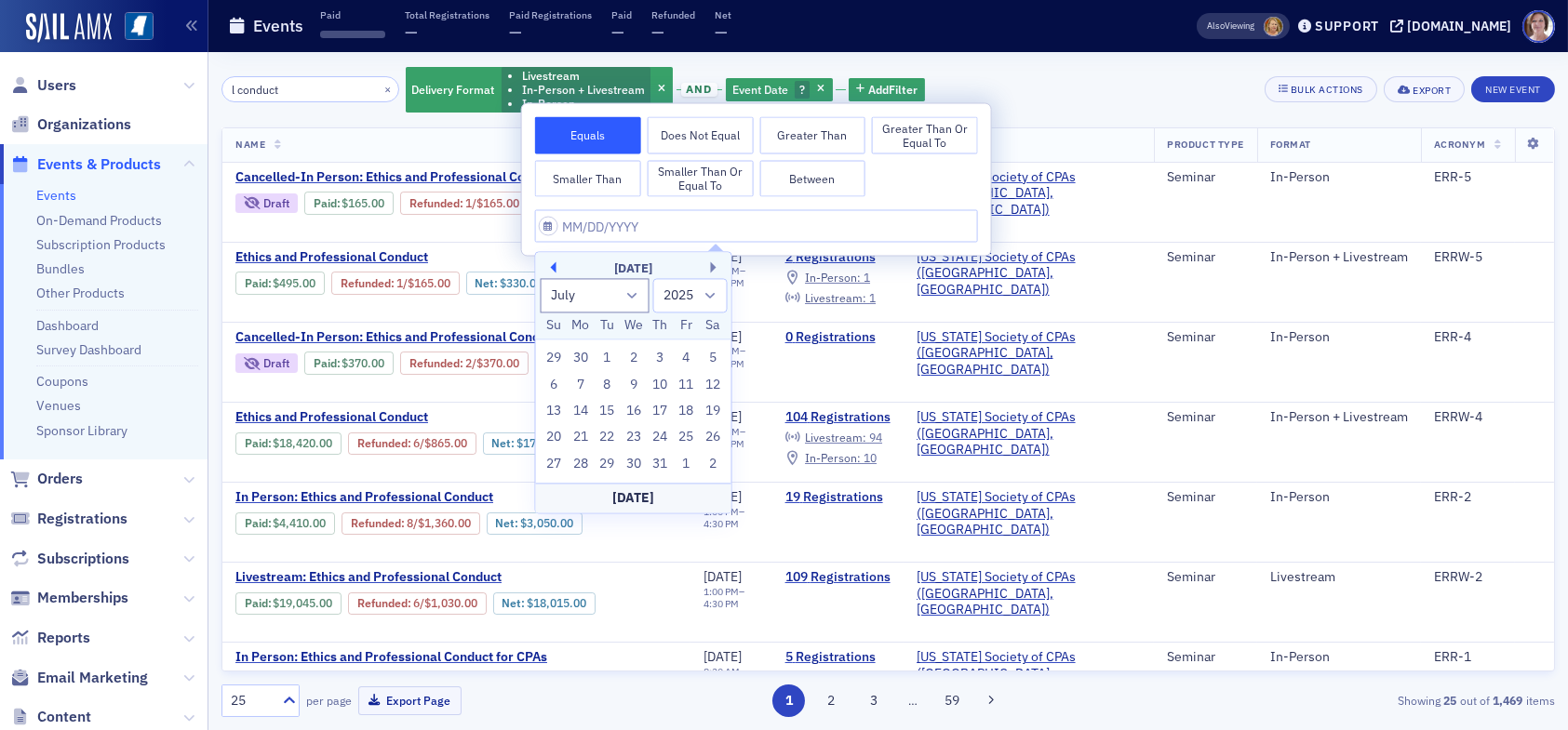
select select "5"
click at [661, 385] on div "12" at bounding box center [660, 386] width 23 height 23
type input "06/12/2025"
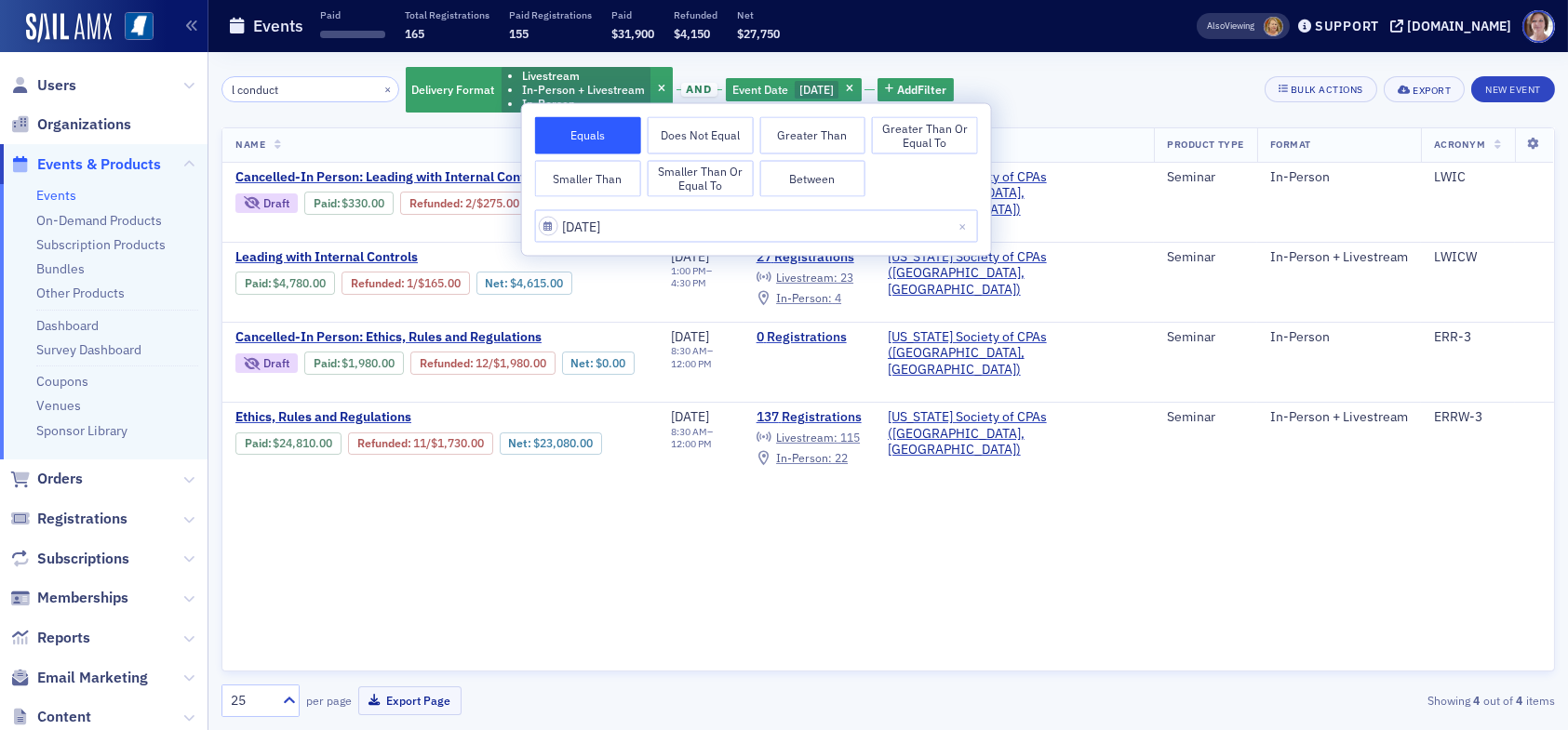
click at [1083, 120] on div "l conduct × Delivery Format Livestream In-Person + Livestream In-Person and Eve…" at bounding box center [888, 390] width 1333 height 652
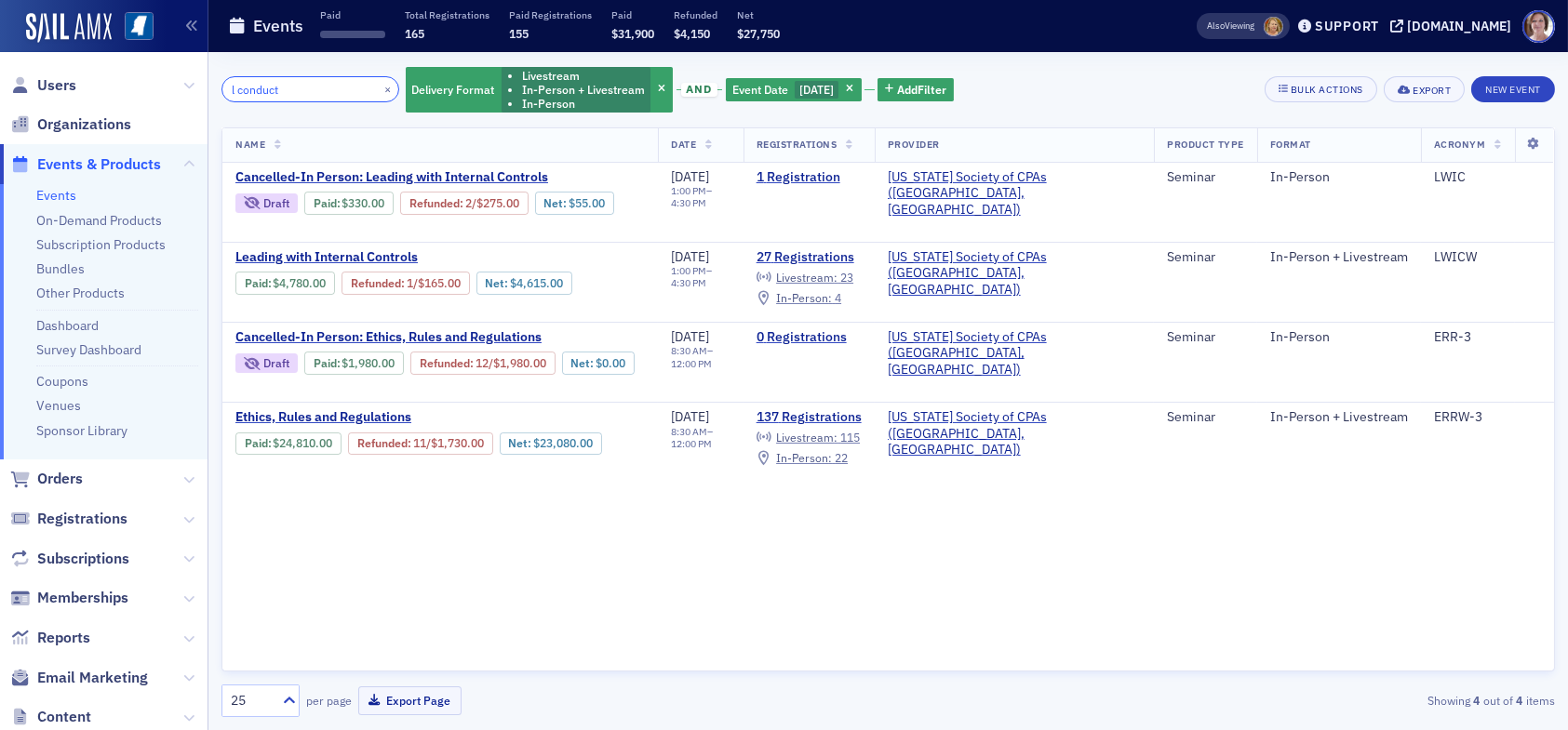
click at [341, 80] on input "l conduct" at bounding box center [310, 89] width 177 height 26
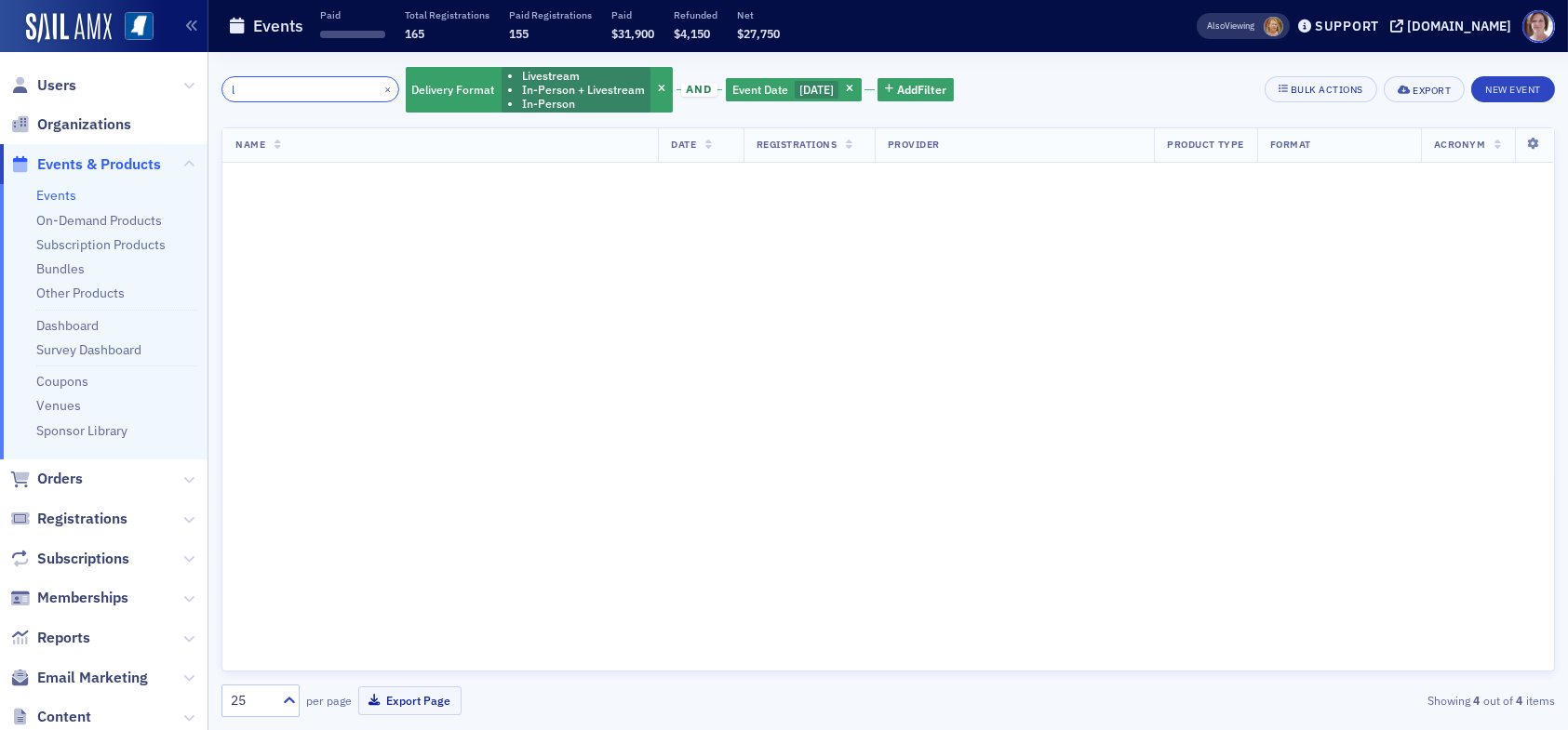
type input "l"
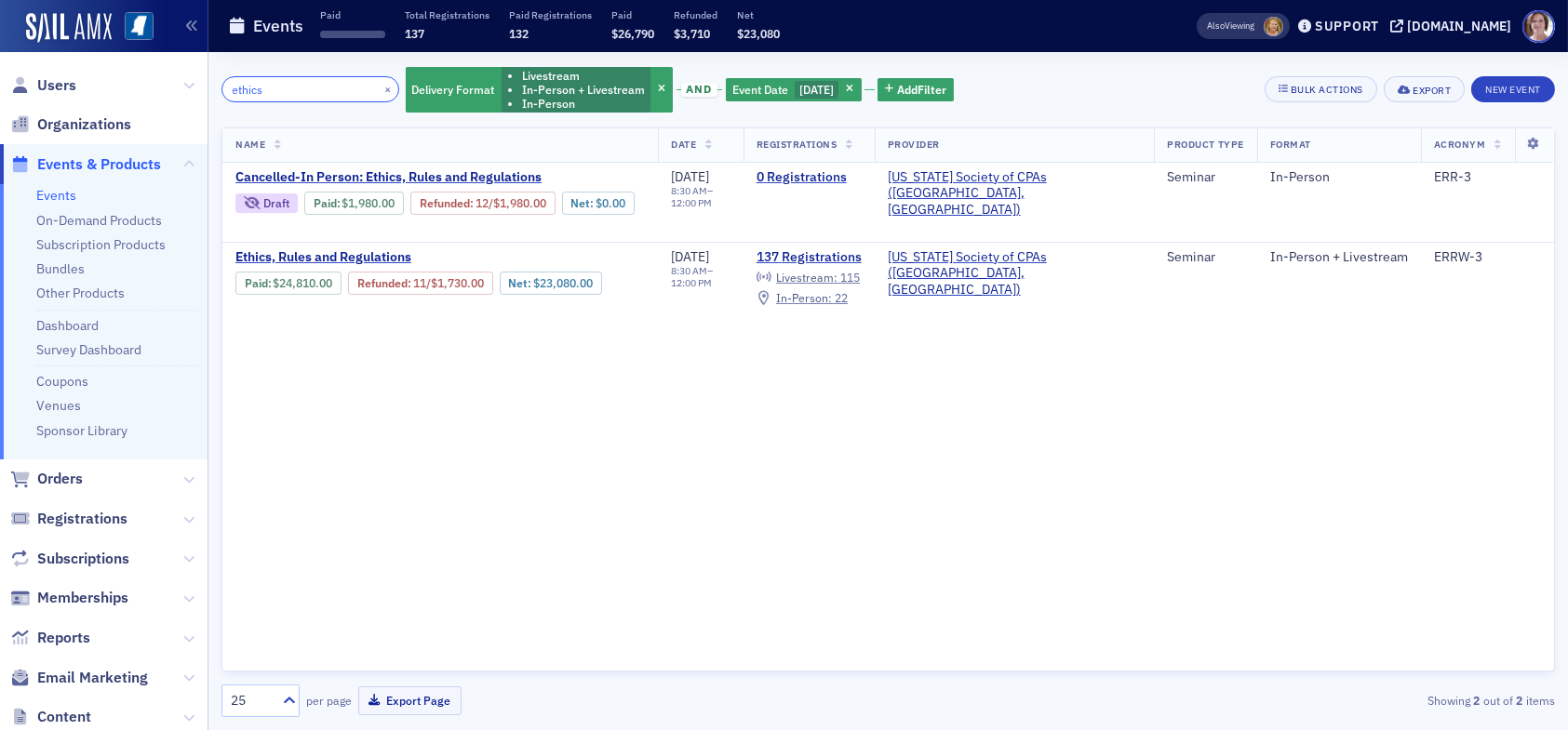
type input "ethics"
click at [821, 86] on span "6/12/2025" at bounding box center [816, 89] width 35 height 15
select select "5"
select select "2025"
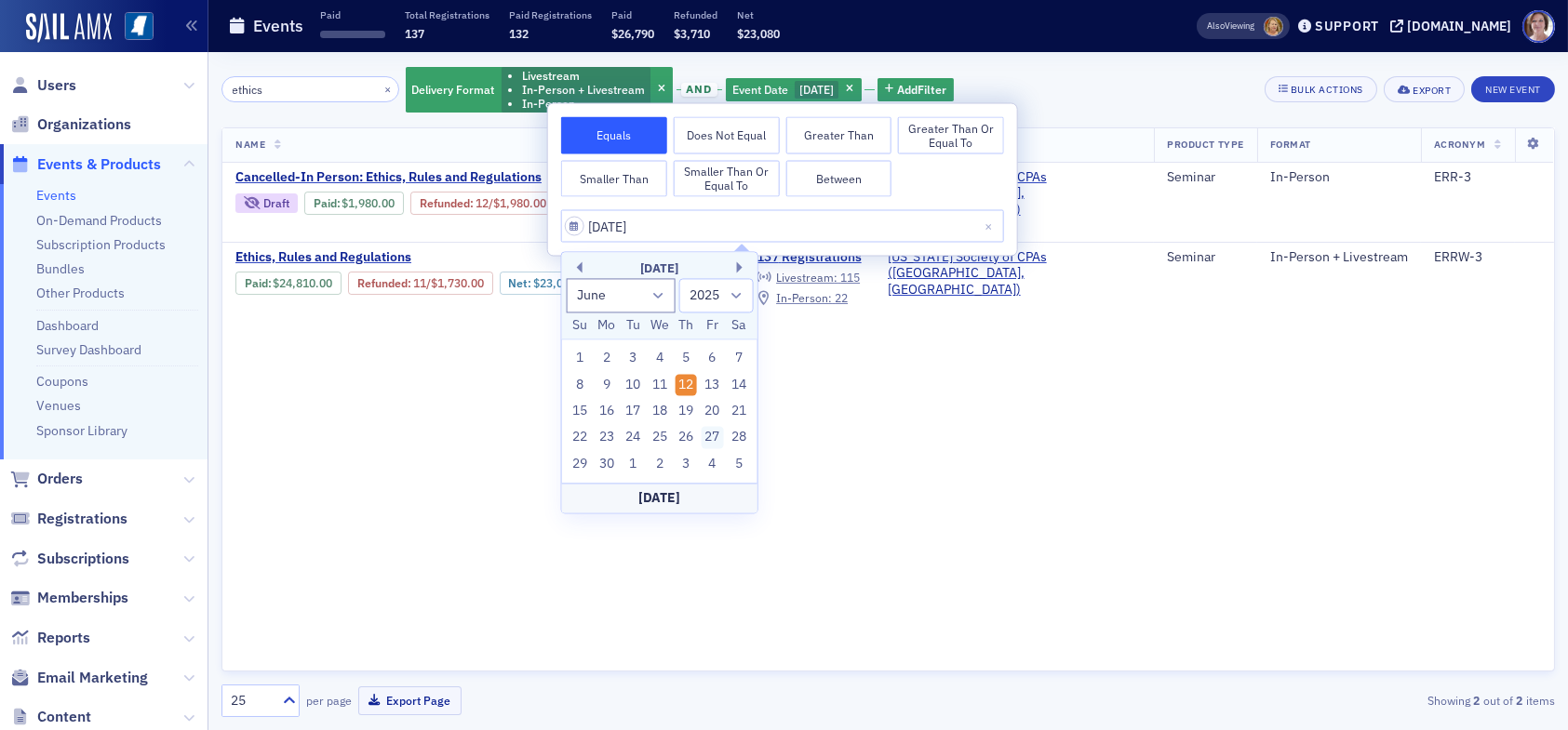
click at [707, 445] on div "27" at bounding box center [713, 438] width 23 height 23
type input "06/27/2025"
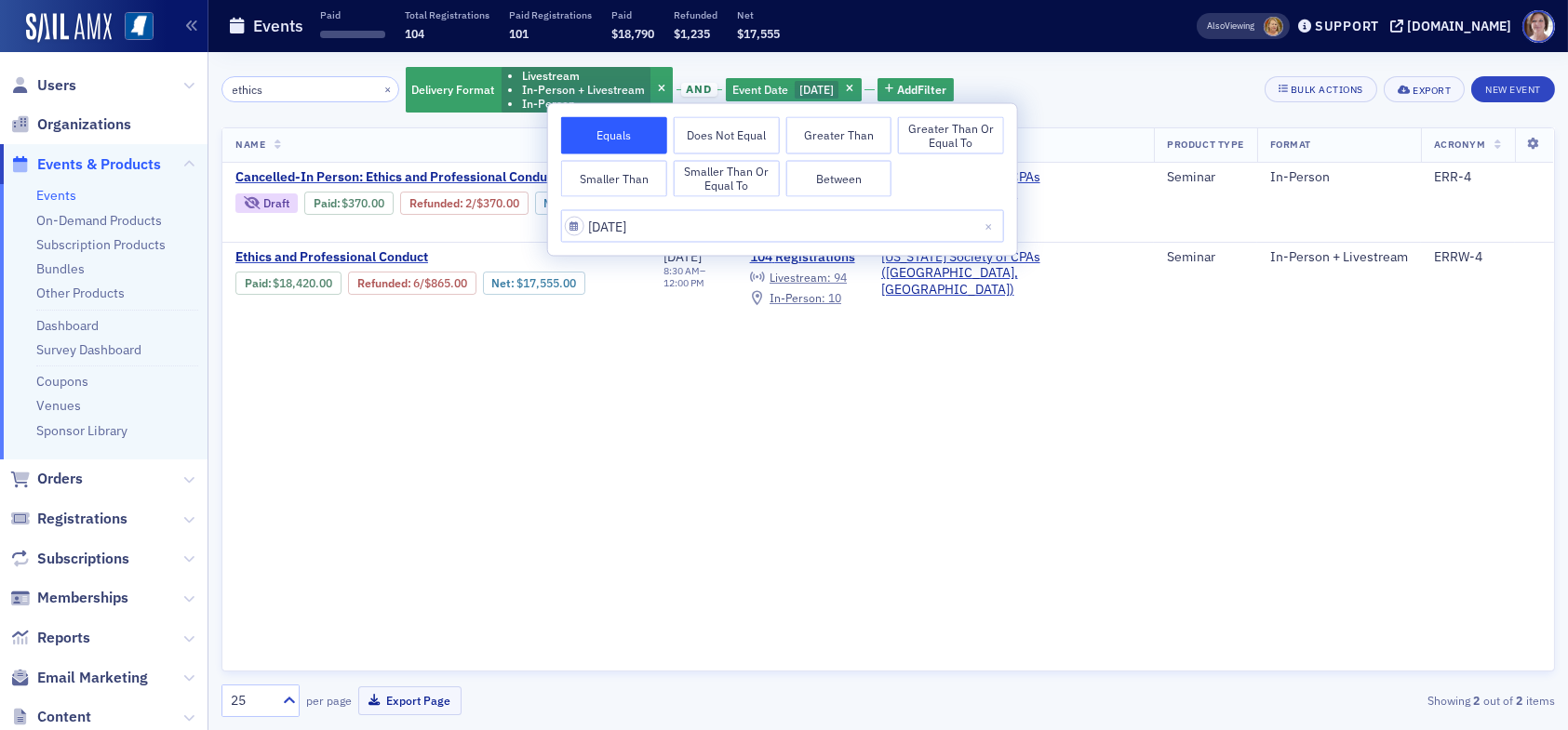
click at [792, 372] on div "Name Date Registrations Provider Product Type Format Acronym Cancelled-In Perso…" at bounding box center [888, 400] width 1333 height 544
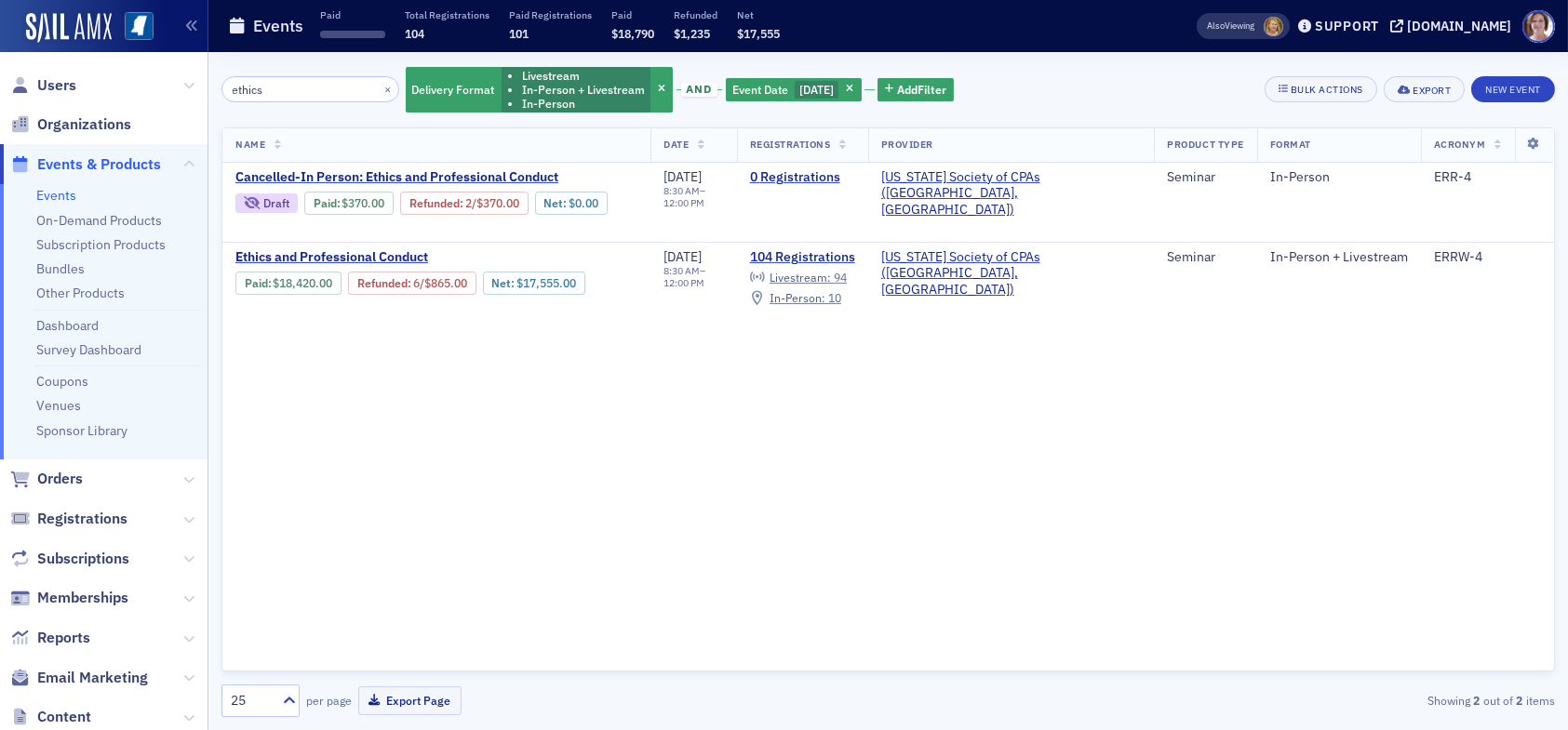
drag, startPoint x: 914, startPoint y: 392, endPoint x: 956, endPoint y: 764, distance: 374.4
click at [956, 729] on html "Users Organizations Events & Products Events On-Demand Products Subscription Pr…" at bounding box center [784, 365] width 1568 height 730
drag, startPoint x: 1014, startPoint y: 446, endPoint x: 1024, endPoint y: 399, distance: 48.1
click at [1015, 442] on div "Name Date Registrations Provider Product Type Format Acronym Cancelled-In Perso…" at bounding box center [888, 400] width 1333 height 544
click at [854, 92] on span "button" at bounding box center [850, 90] width 17 height 17
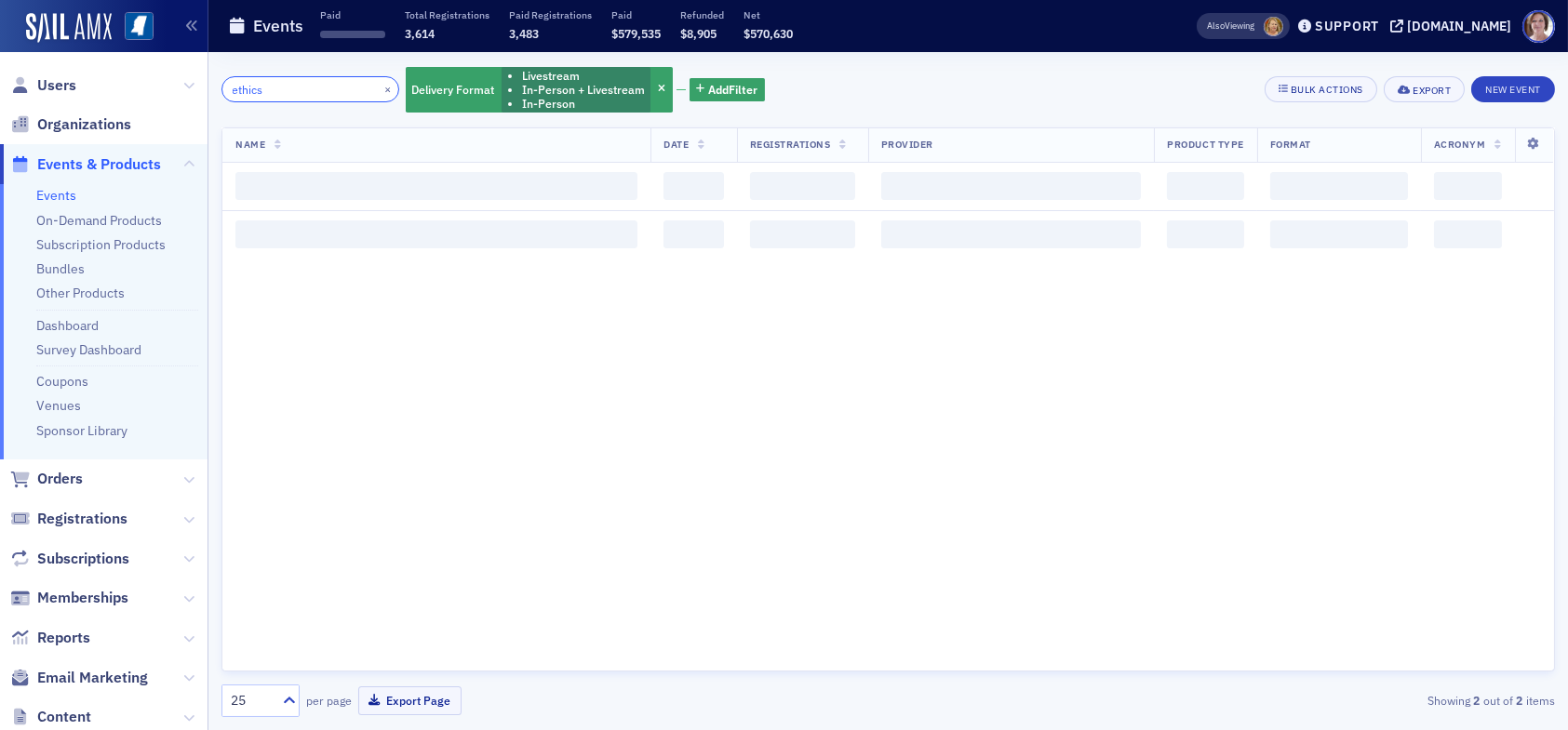
click at [328, 89] on input "ethics" at bounding box center [310, 89] width 177 height 26
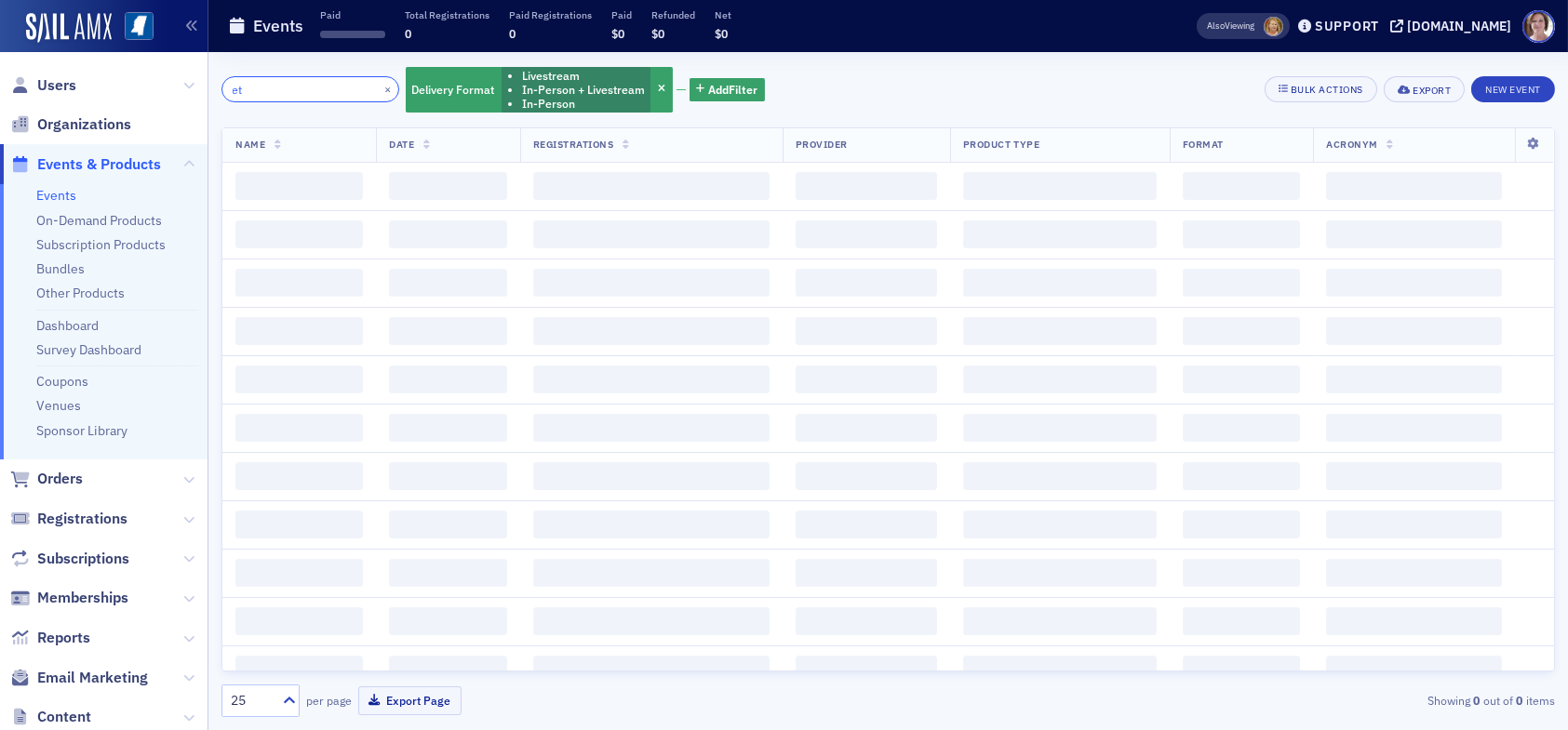
type input "e"
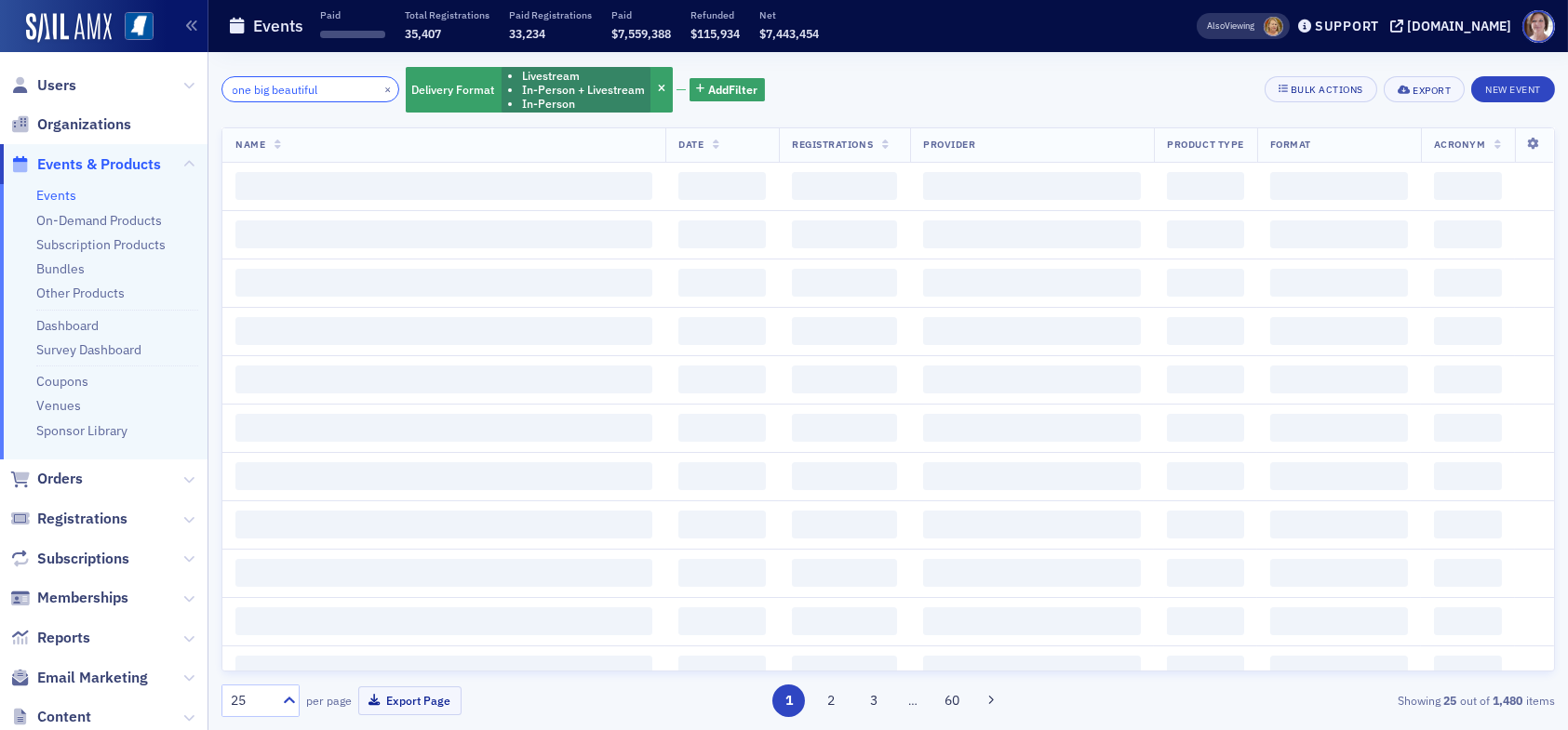
type input "one big beautiful"
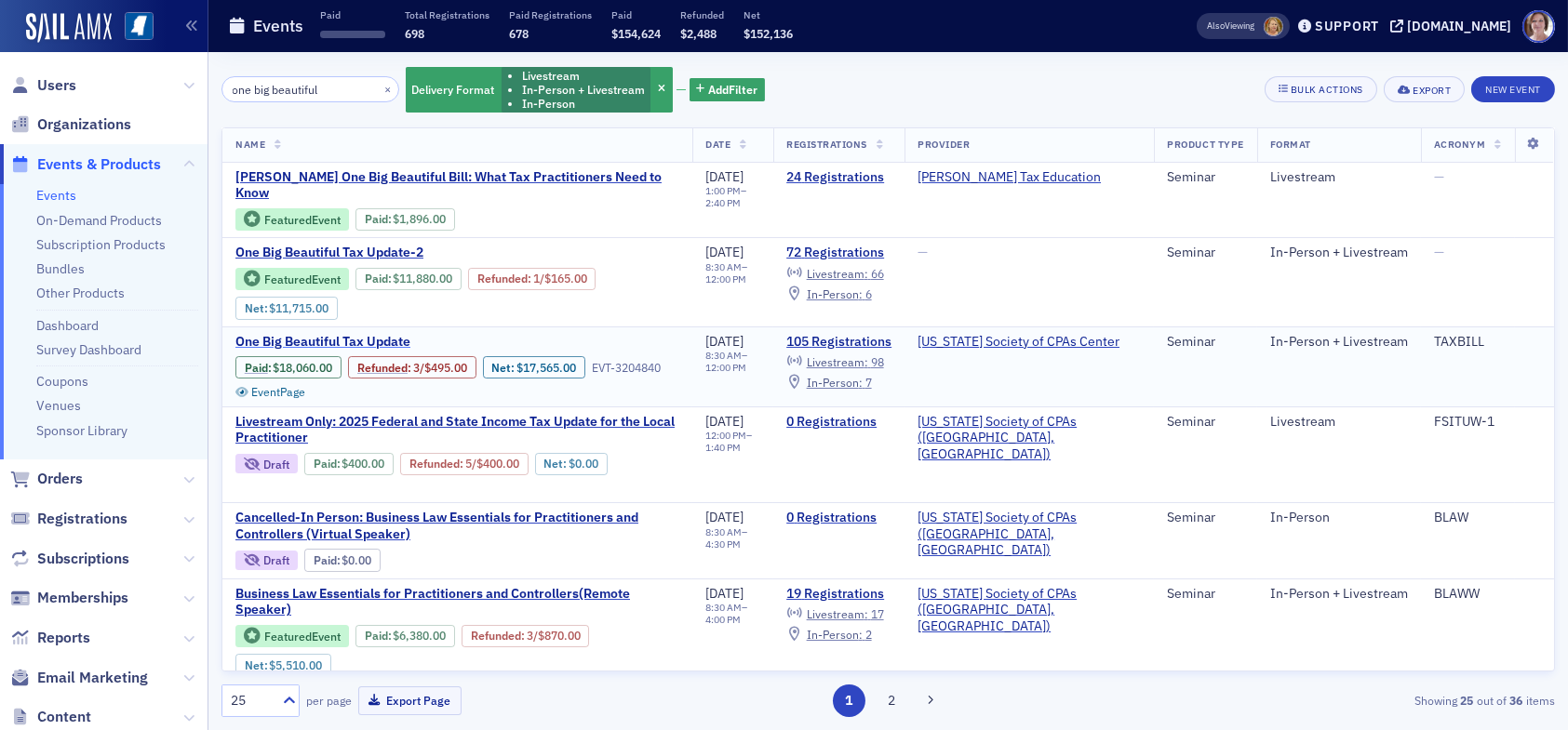
click at [321, 334] on span "One Big Beautiful Tax Update" at bounding box center [391, 342] width 312 height 17
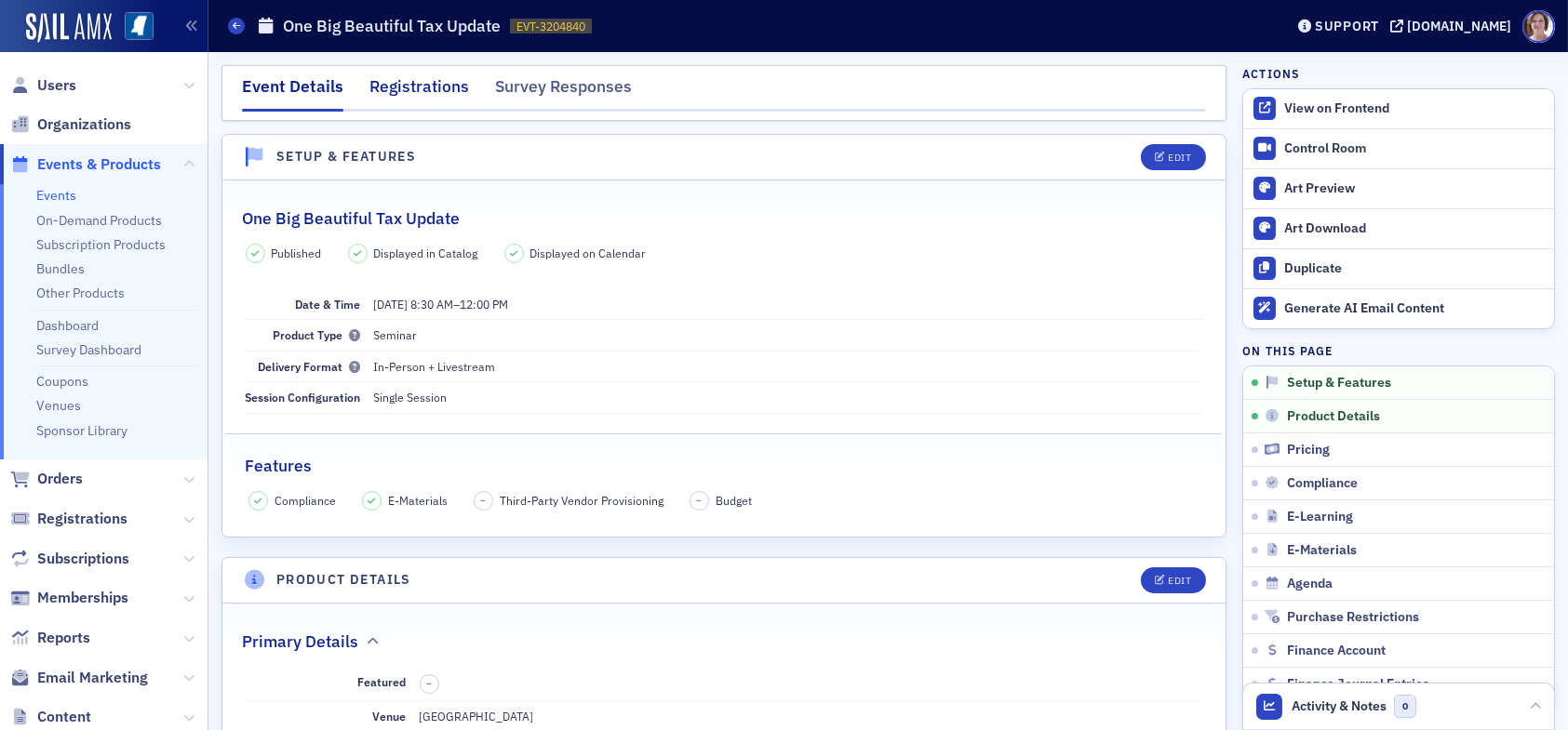
click at [431, 87] on div "Registrations" at bounding box center [419, 91] width 99 height 35
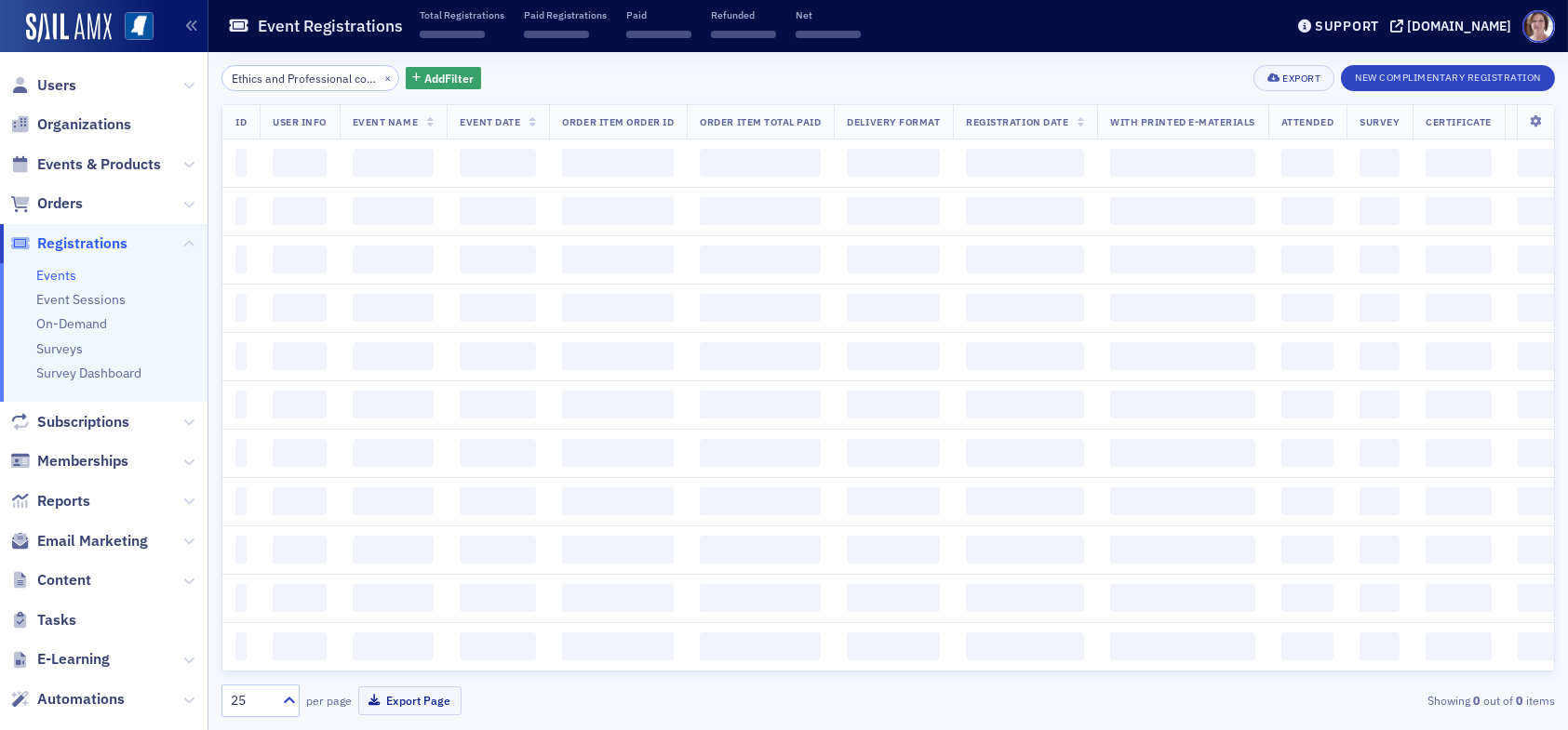
scroll to position [0, 39]
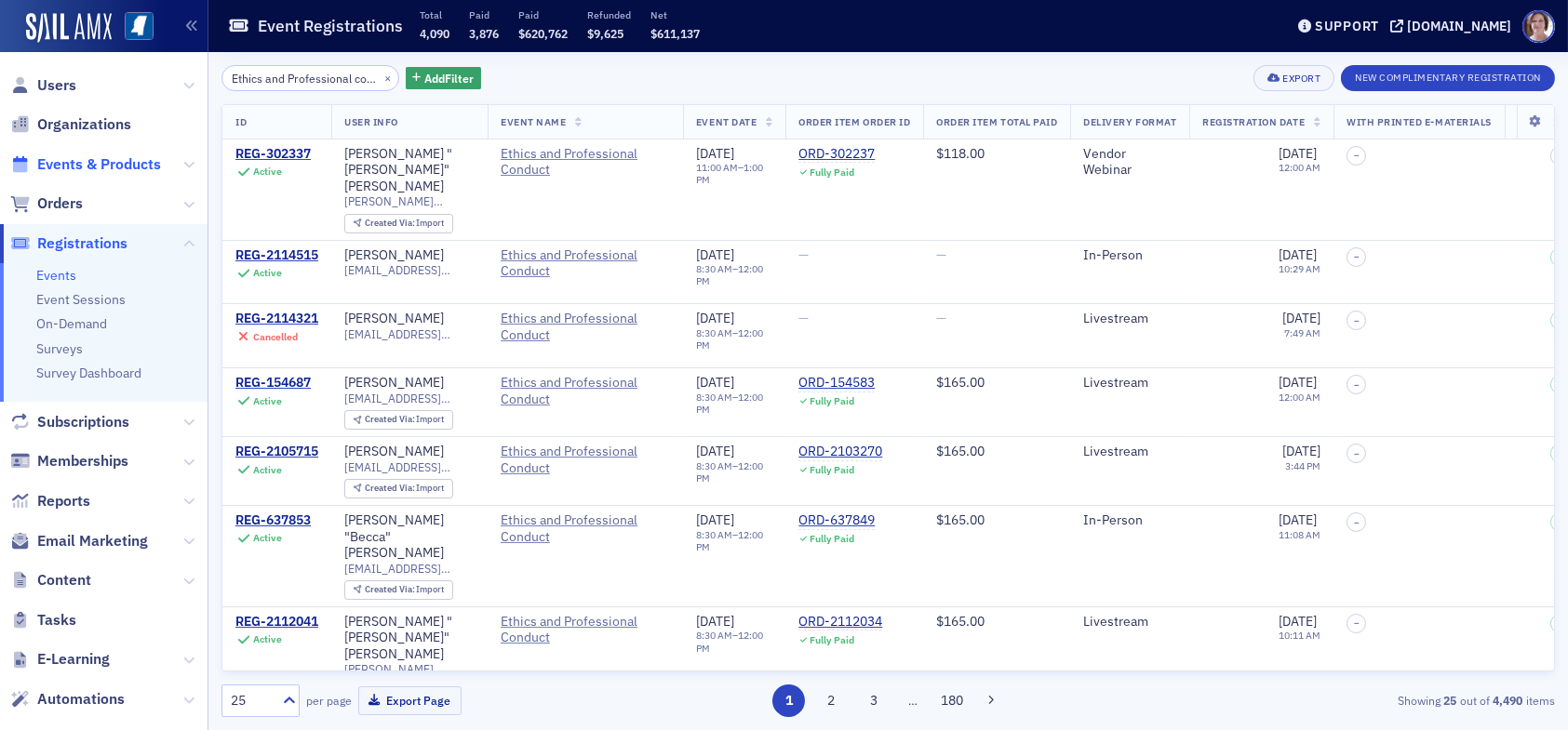
click at [74, 163] on span "Events & Products" at bounding box center [99, 165] width 124 height 21
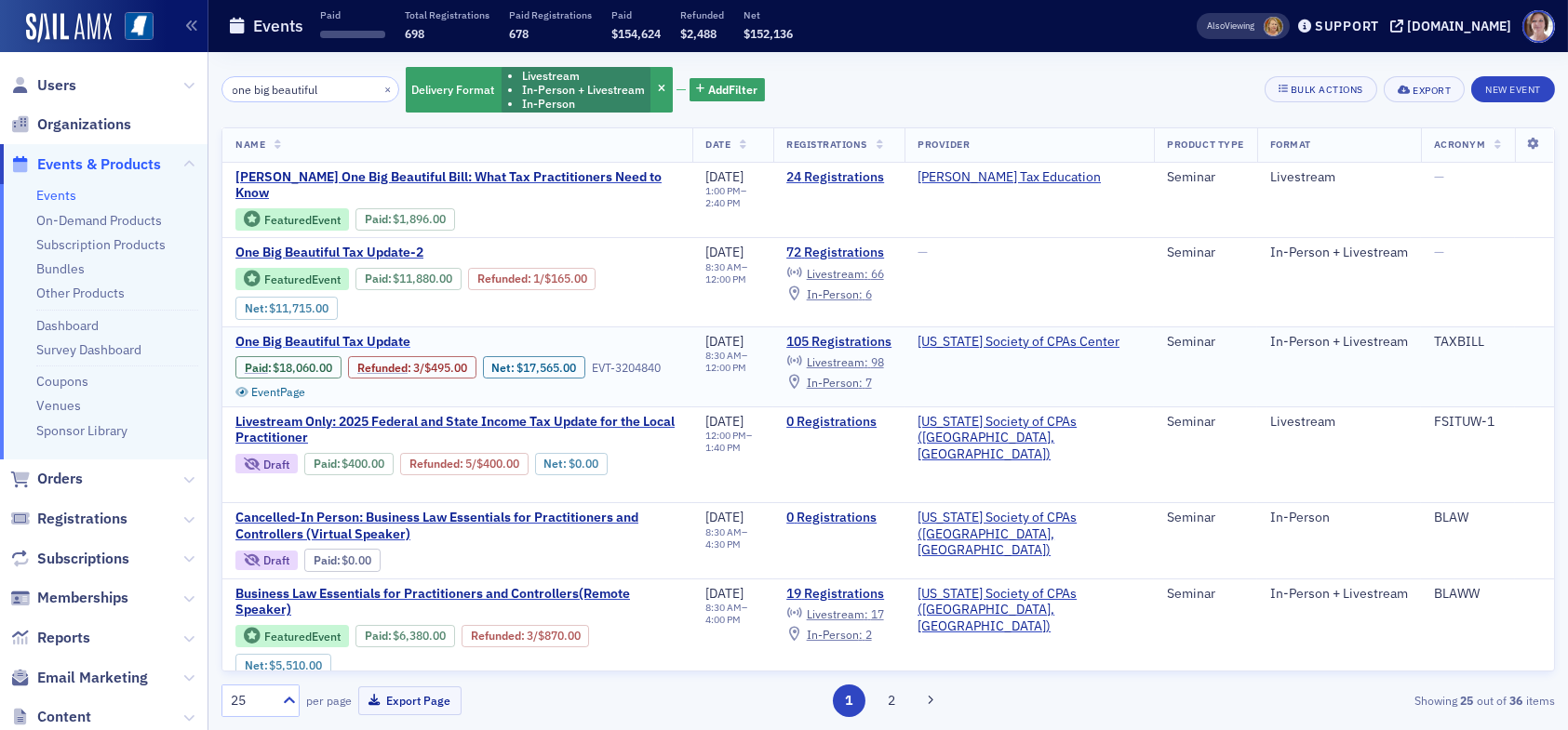
click at [369, 334] on span "One Big Beautiful Tax Update" at bounding box center [391, 342] width 312 height 17
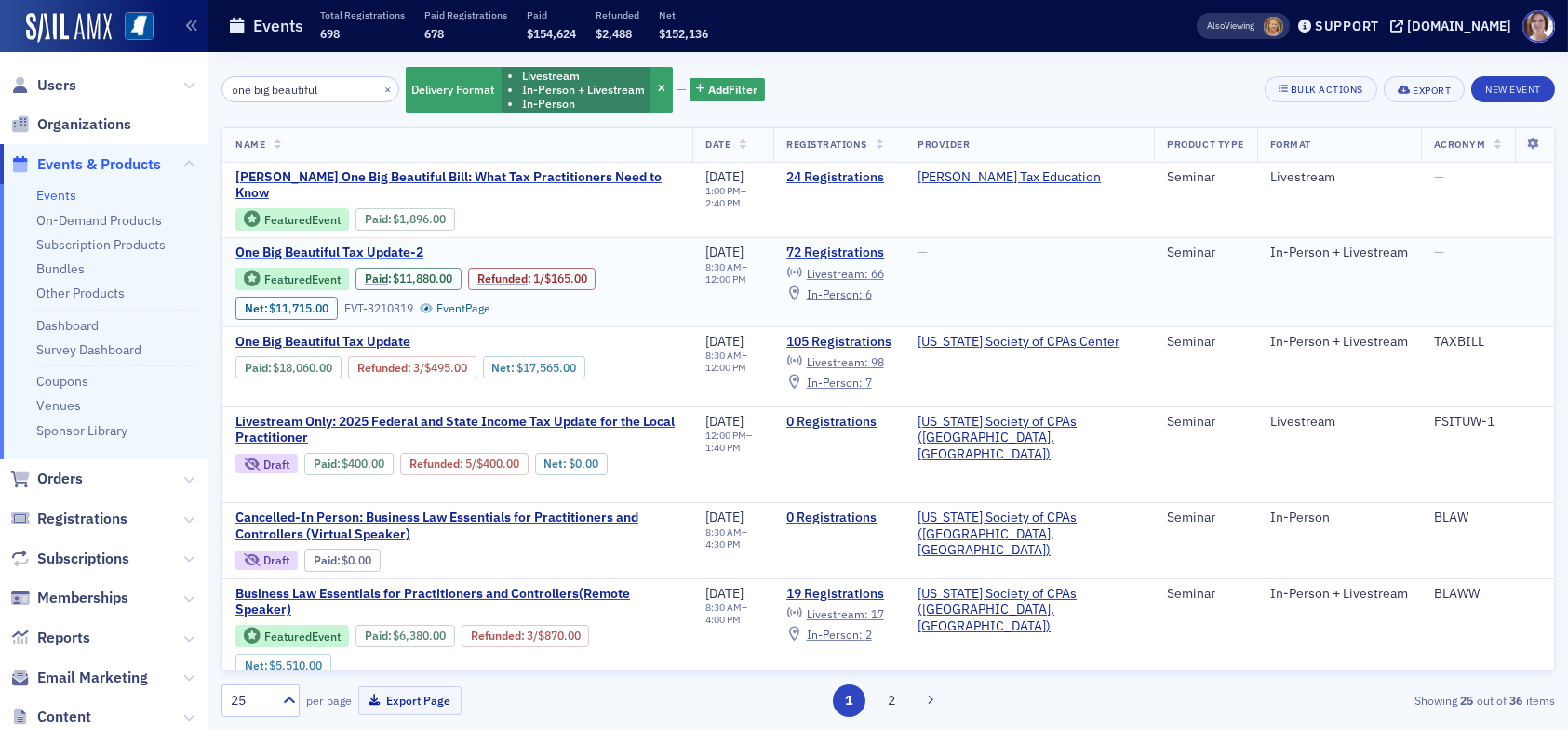
click at [380, 245] on span "One Big Beautiful Tax Update-2" at bounding box center [391, 253] width 312 height 17
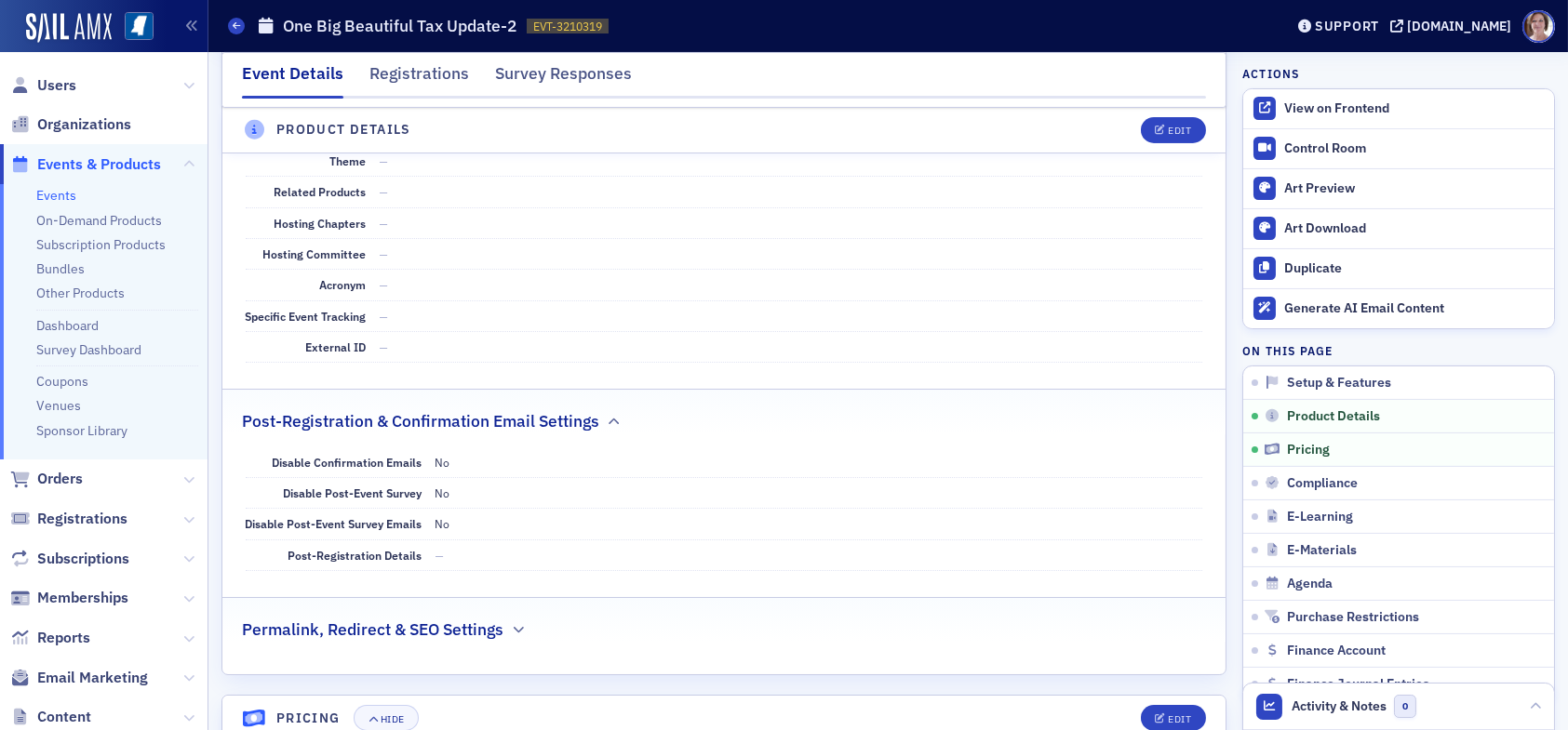
scroll to position [1024, 0]
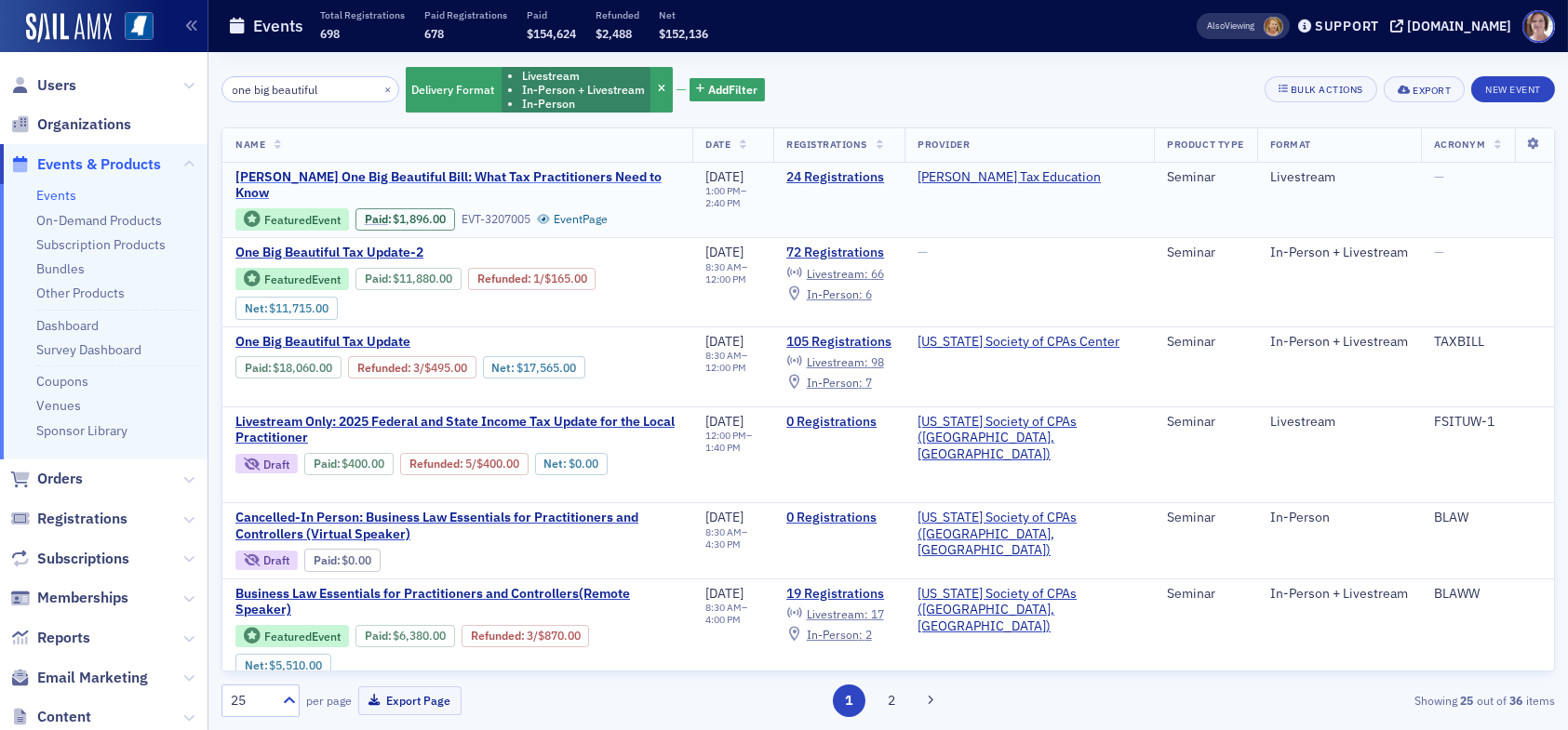
click at [532, 178] on span "Don Farmer's One Big Beautiful Bill: What Tax Practitioners Need to Know" at bounding box center [457, 185] width 444 height 33
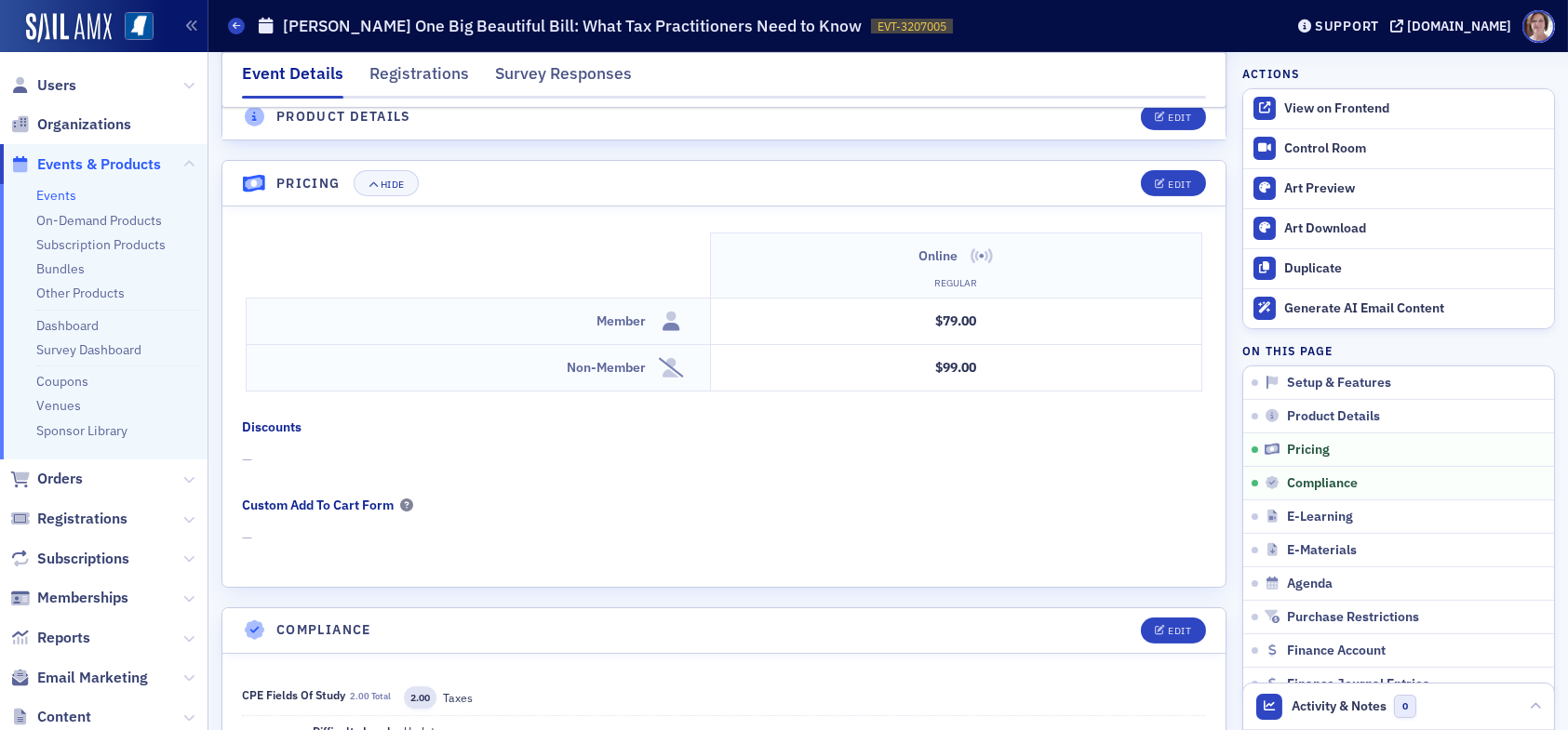
scroll to position [1302, 0]
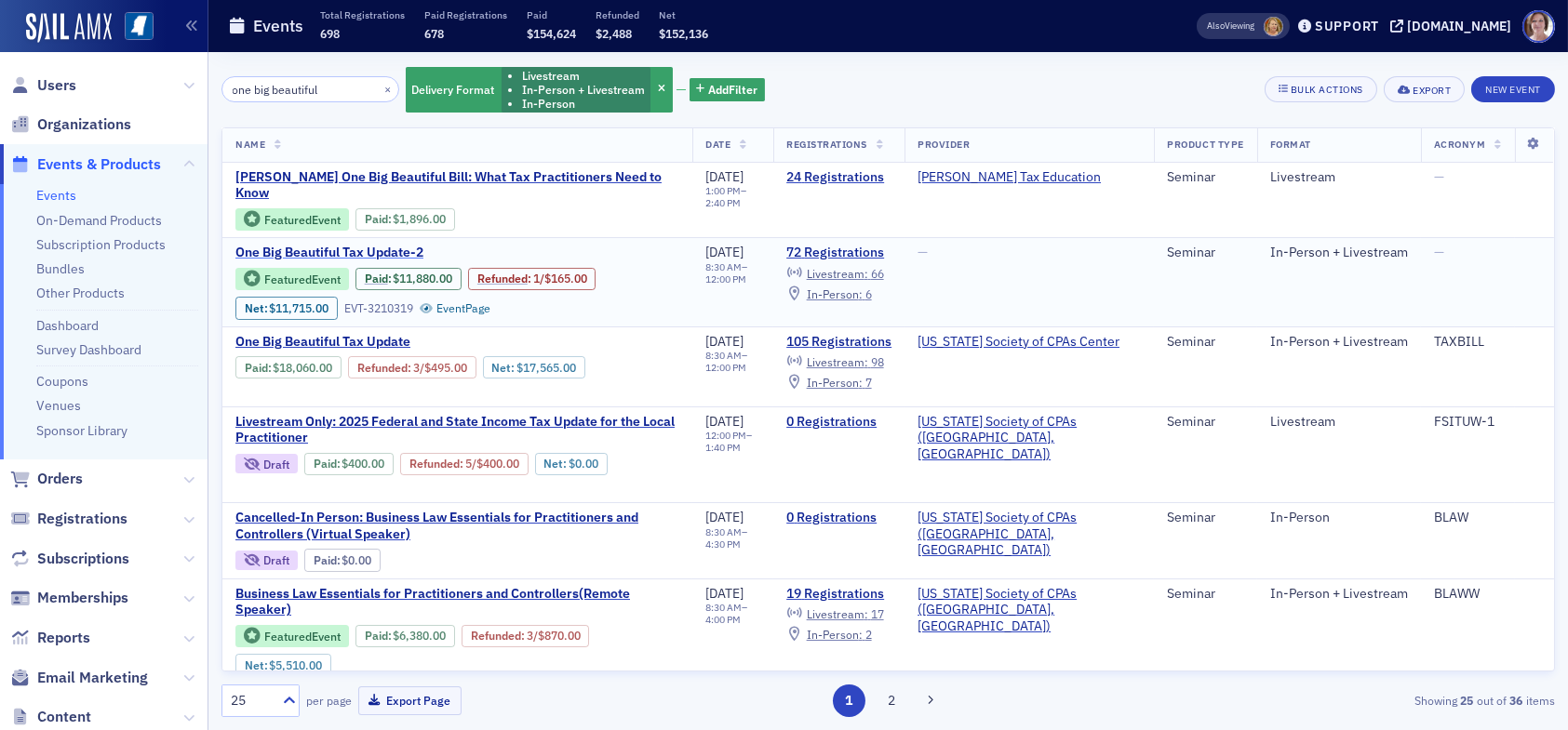
click at [354, 245] on span "One Big Beautiful Tax Update-2" at bounding box center [391, 253] width 312 height 17
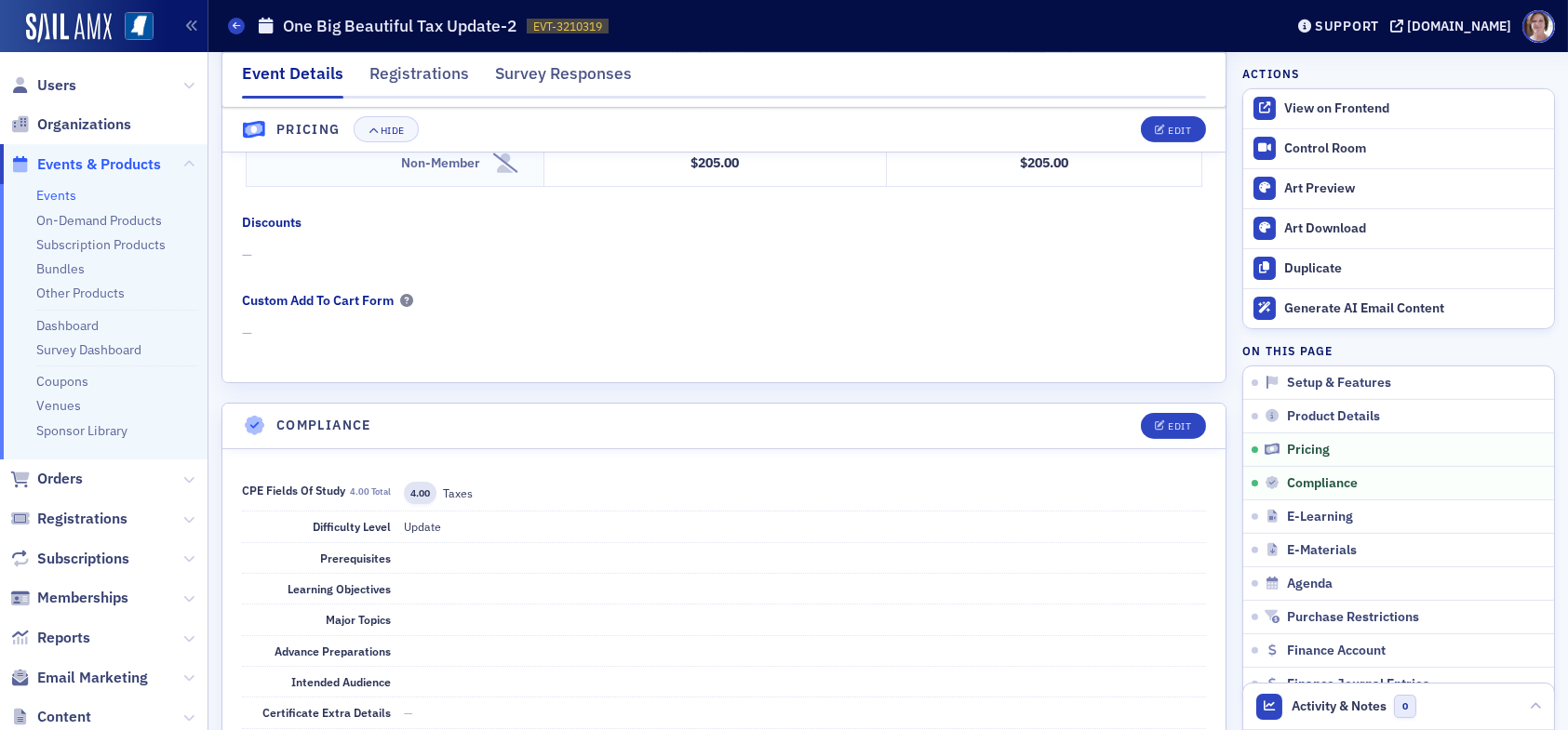
scroll to position [1768, 0]
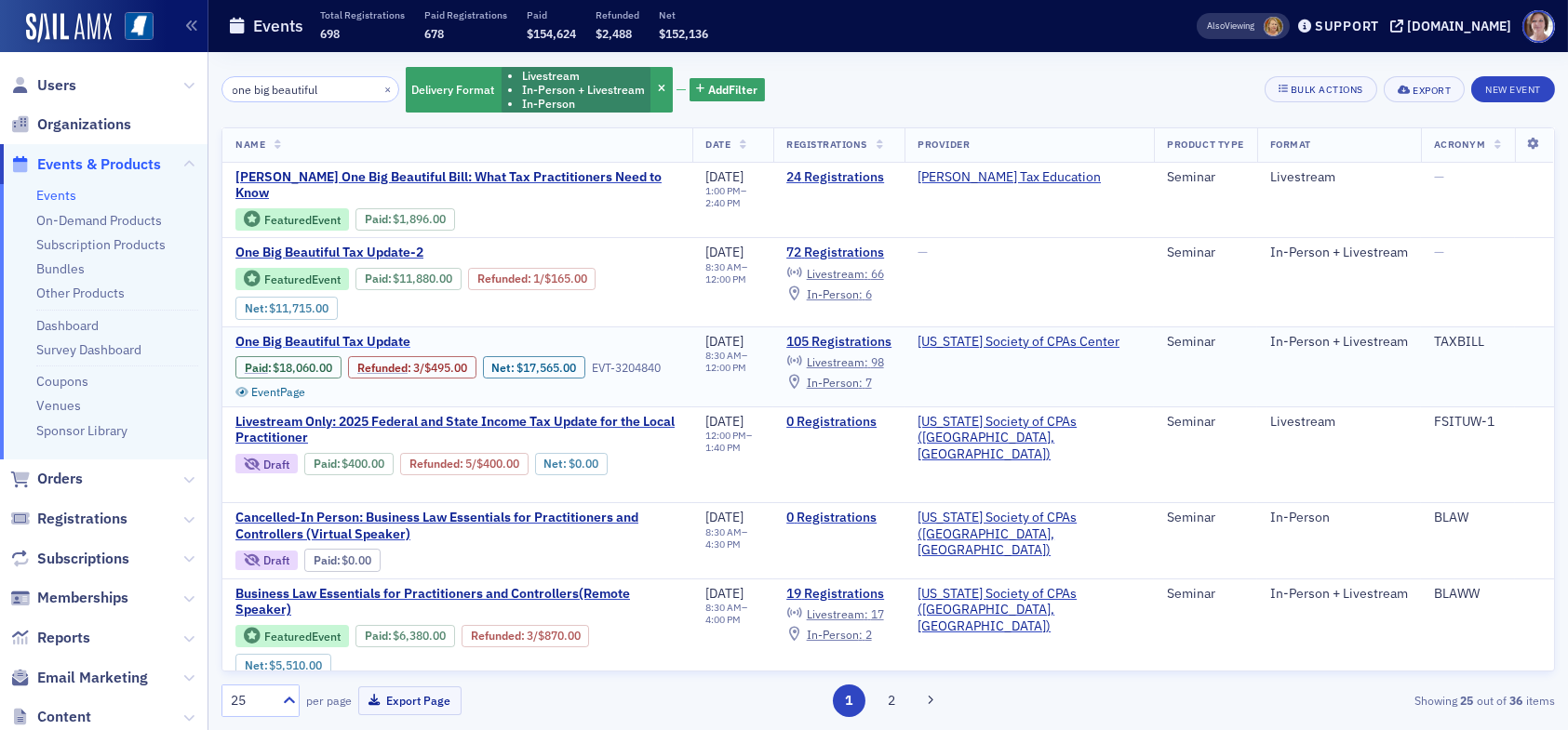
click at [364, 334] on span "One Big Beautiful Tax Update" at bounding box center [391, 342] width 312 height 17
click at [875, 334] on link "105 Registrations" at bounding box center [839, 342] width 105 height 17
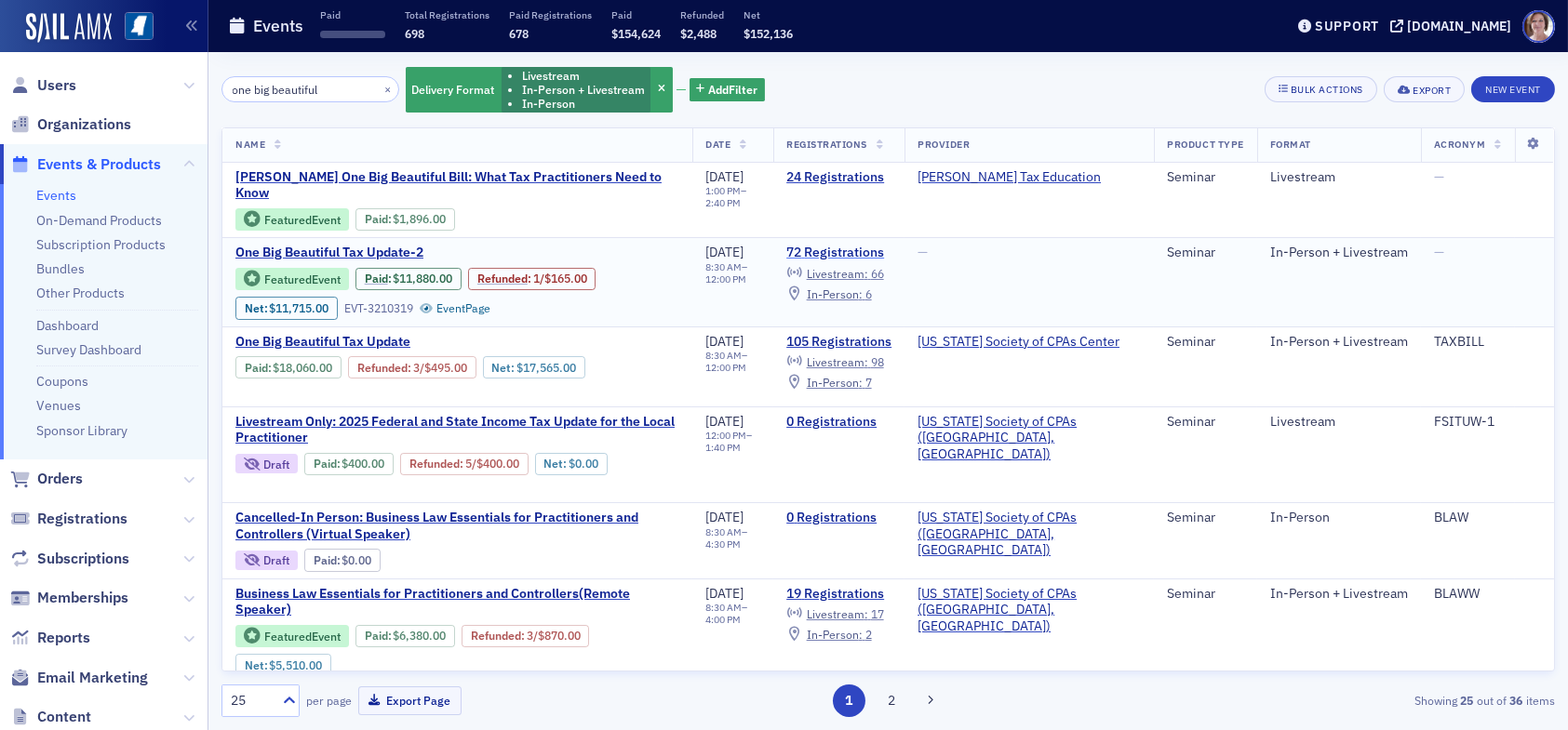
click at [891, 245] on link "72 Registrations" at bounding box center [839, 253] width 105 height 17
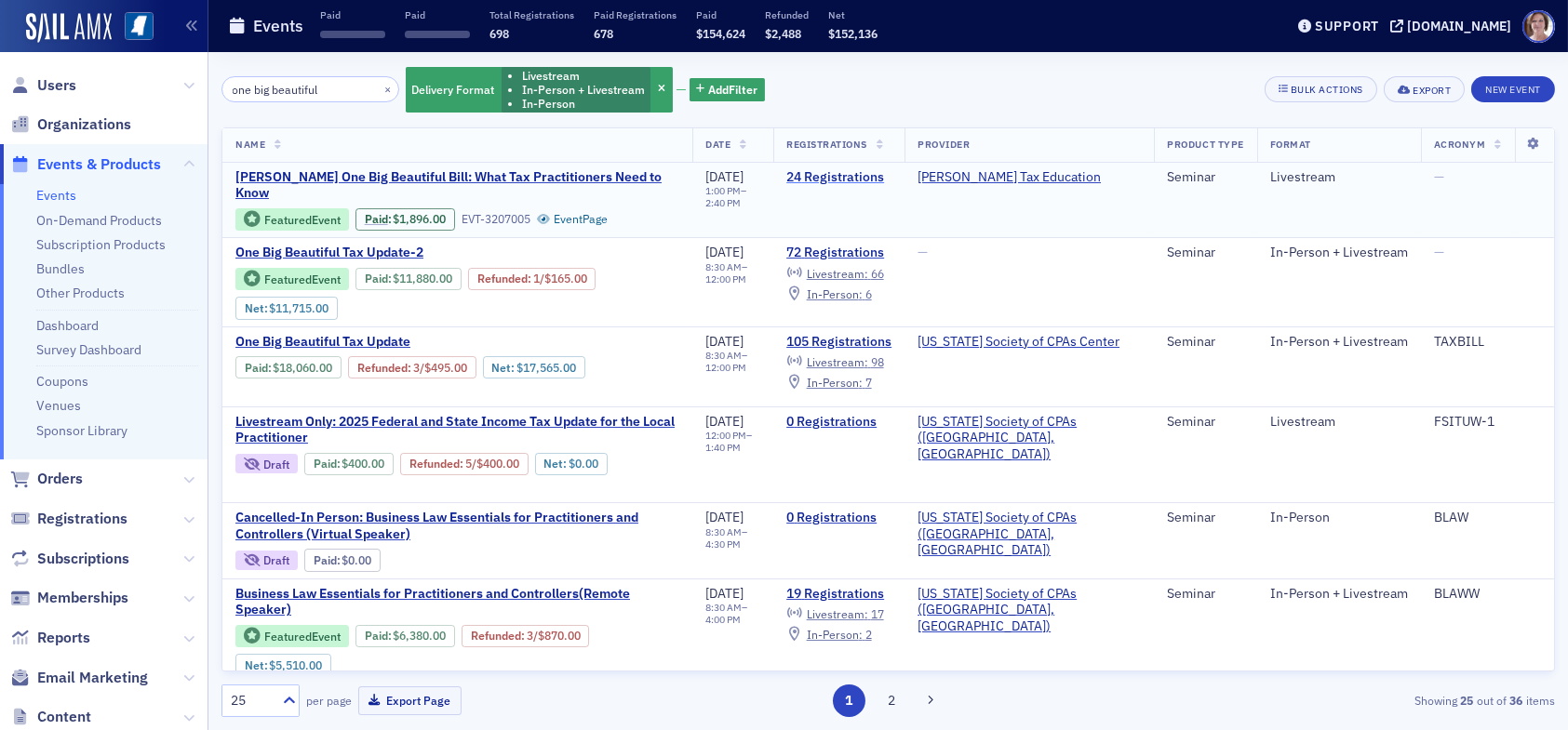
click at [858, 179] on link "24 Registrations" at bounding box center [839, 177] width 105 height 17
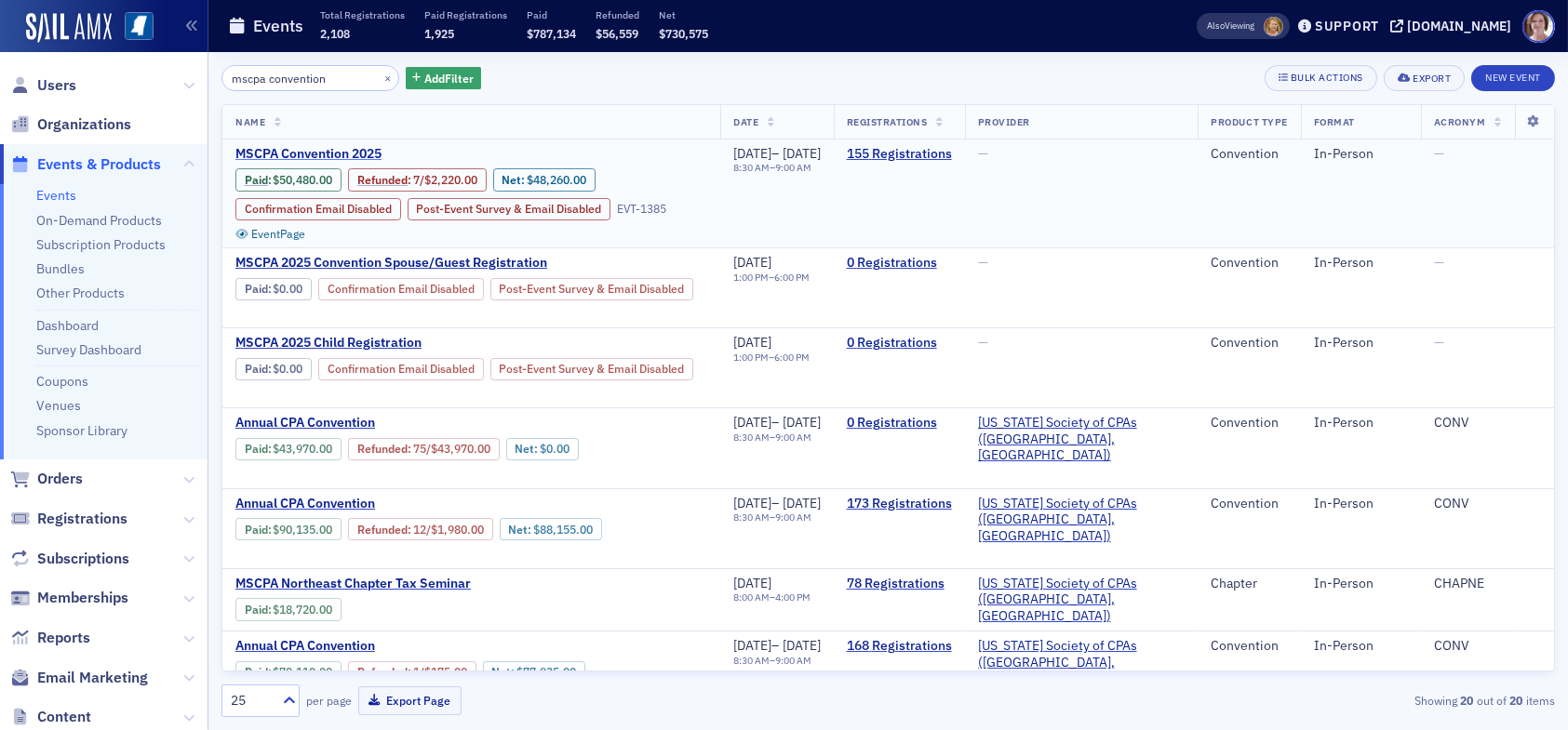
click at [359, 159] on span "MSCPA Convention 2025" at bounding box center [391, 155] width 312 height 17
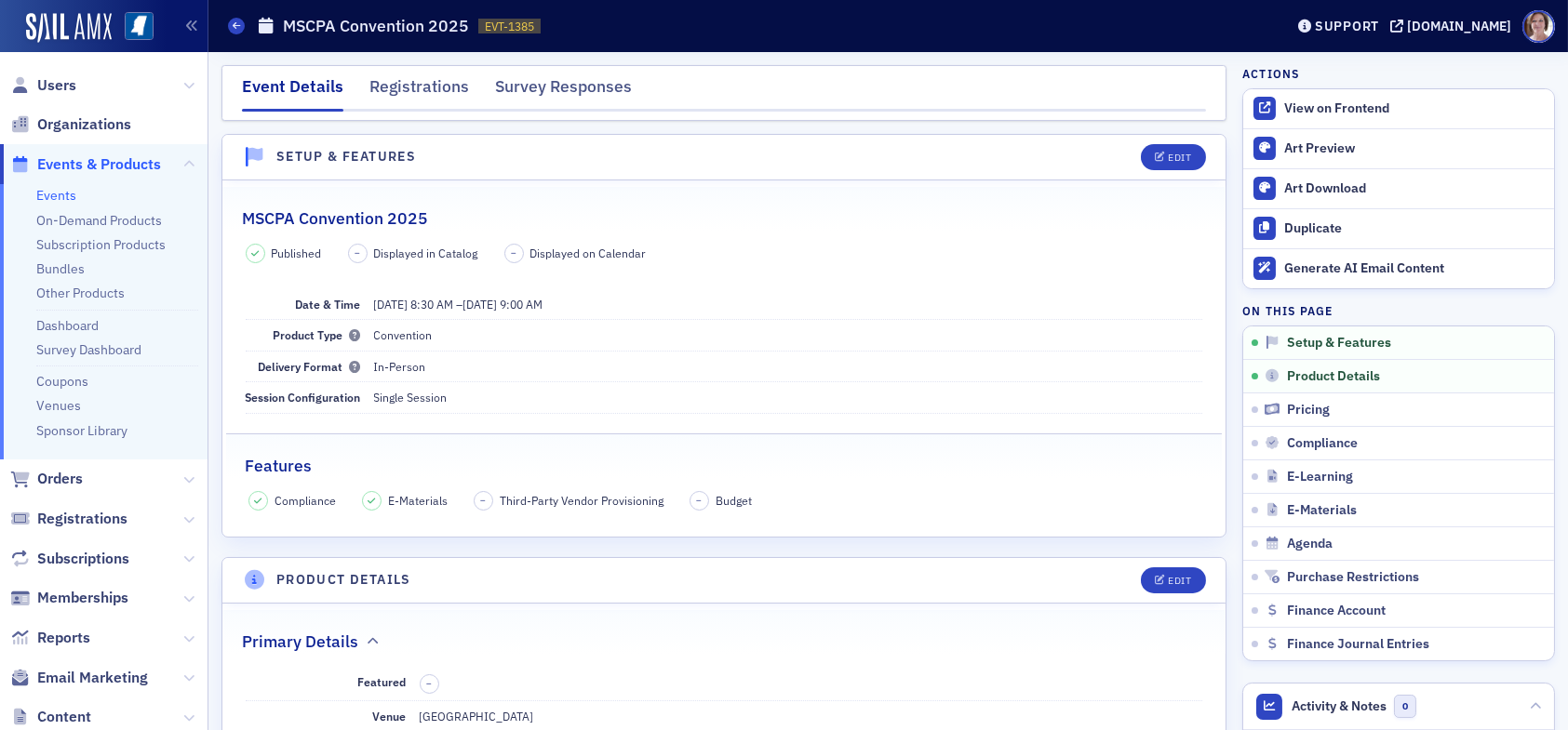
click at [51, 198] on link "Events" at bounding box center [56, 195] width 40 height 17
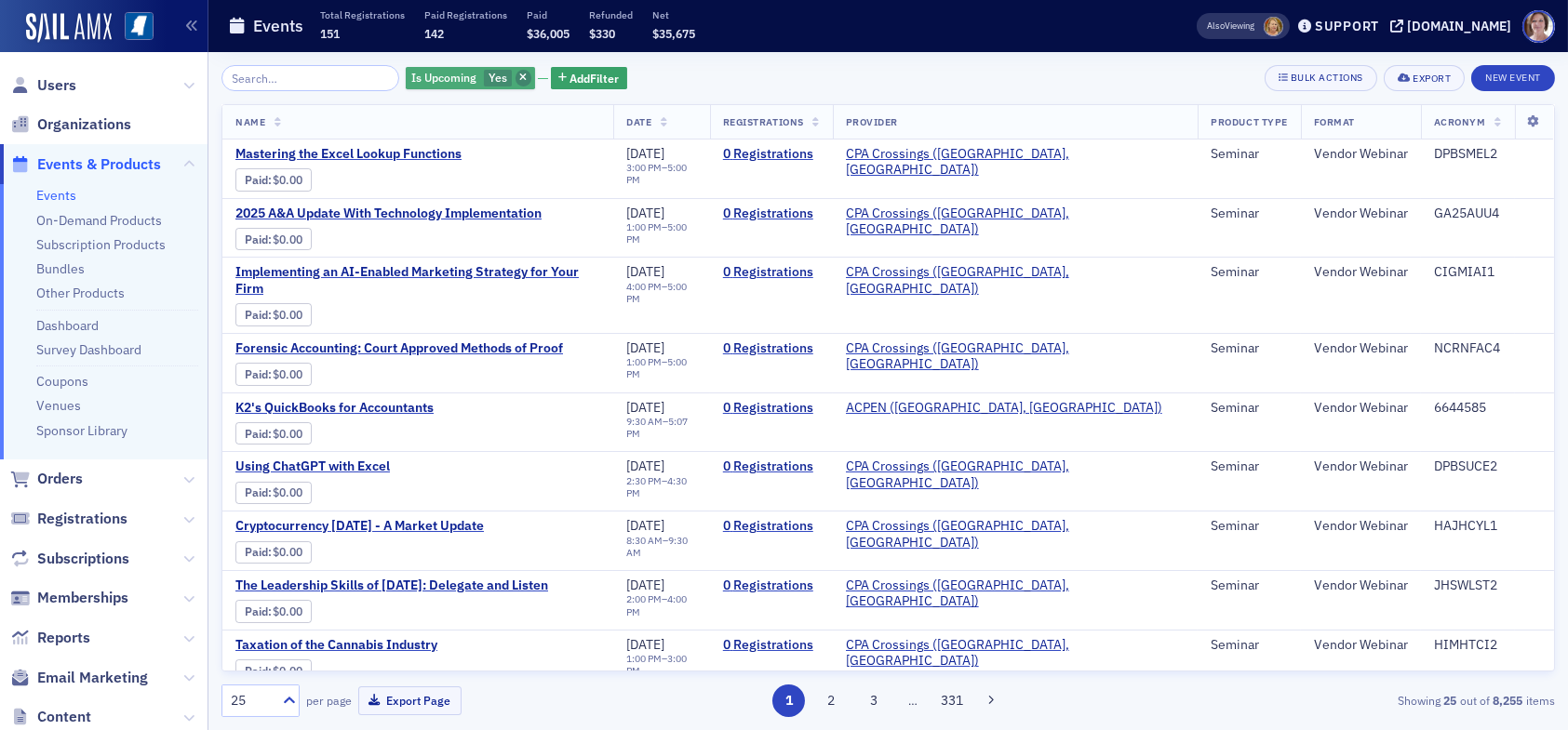
click at [519, 77] on icon "button" at bounding box center [523, 78] width 8 height 10
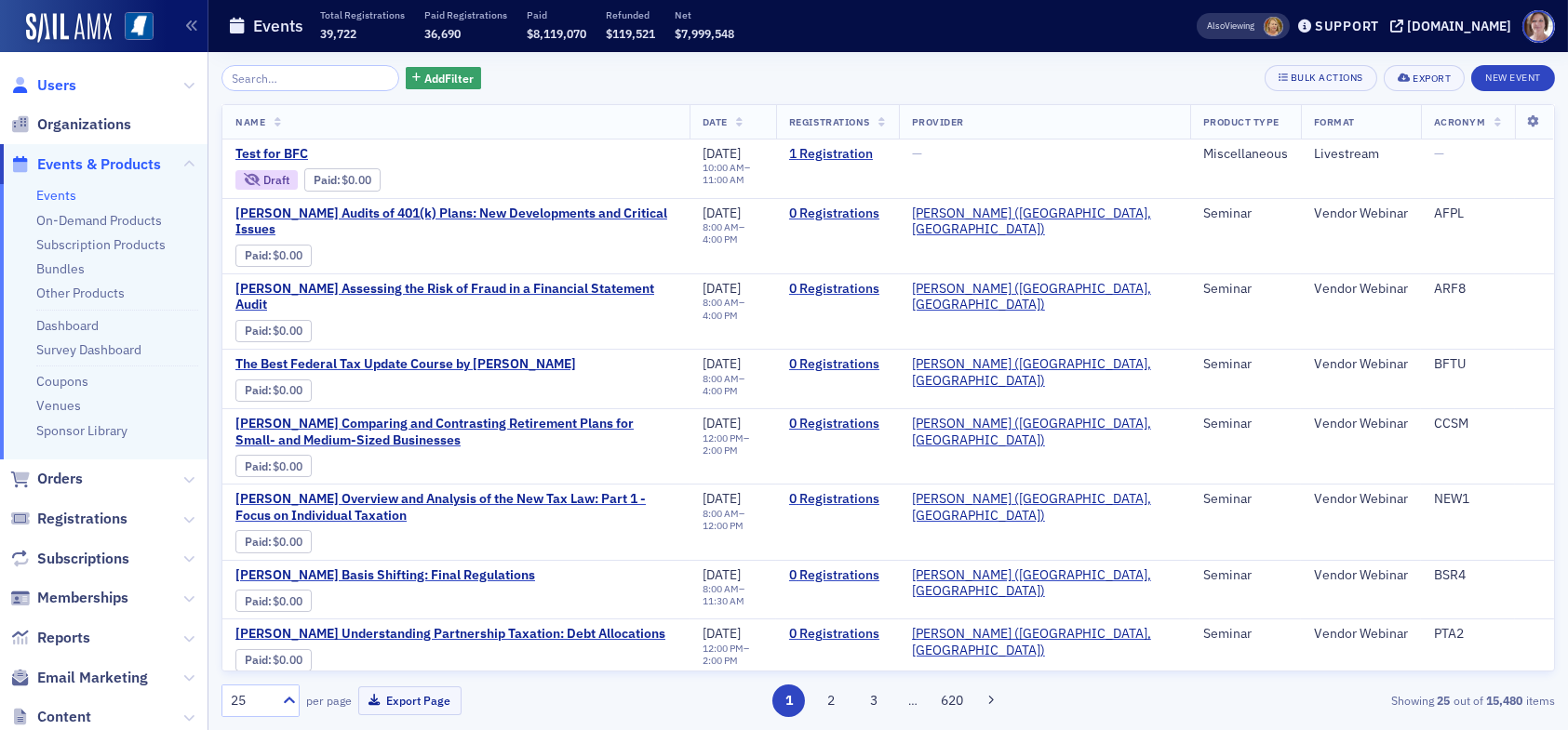
click at [61, 87] on span "Users" at bounding box center [57, 85] width 39 height 21
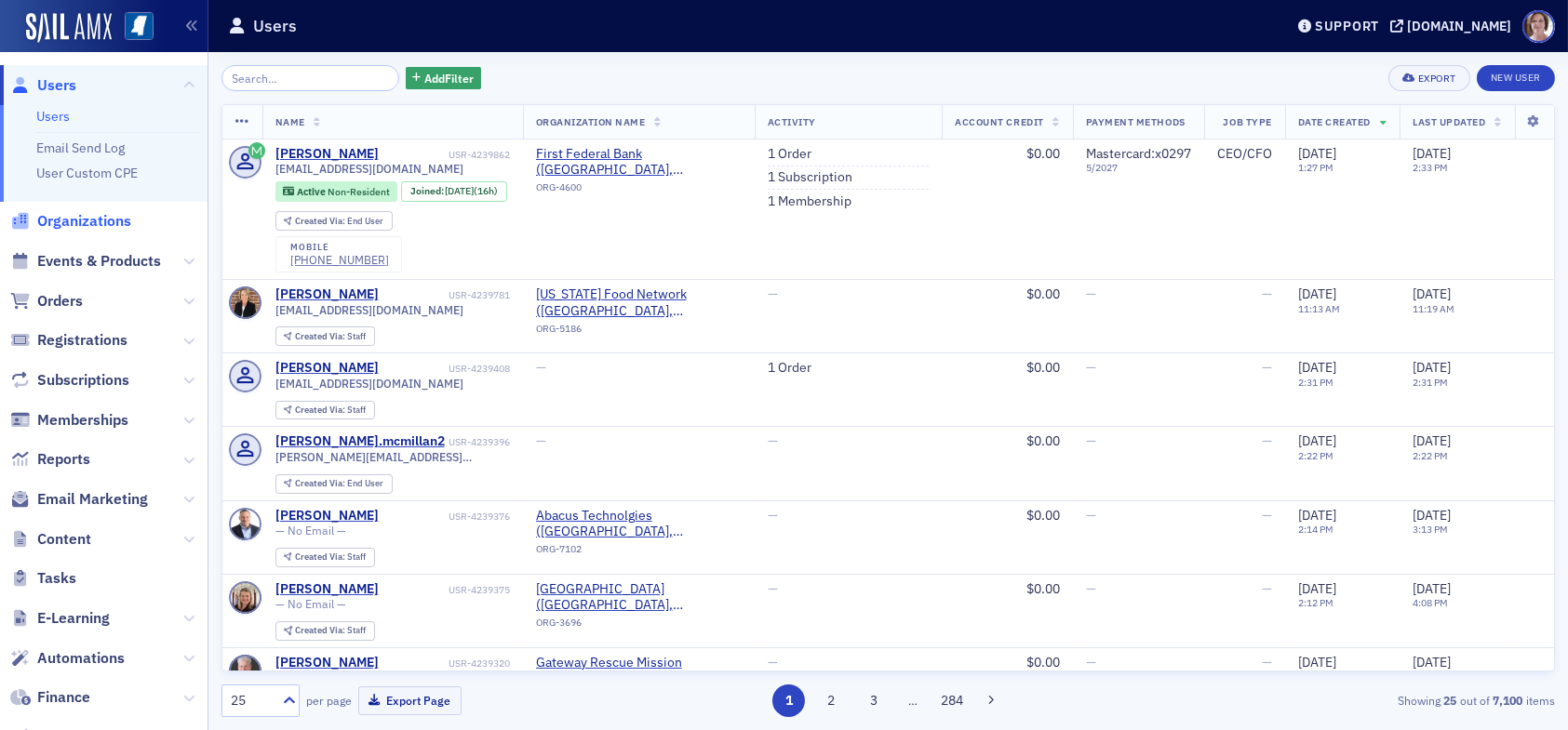
click at [92, 221] on span "Organizations" at bounding box center [84, 221] width 94 height 21
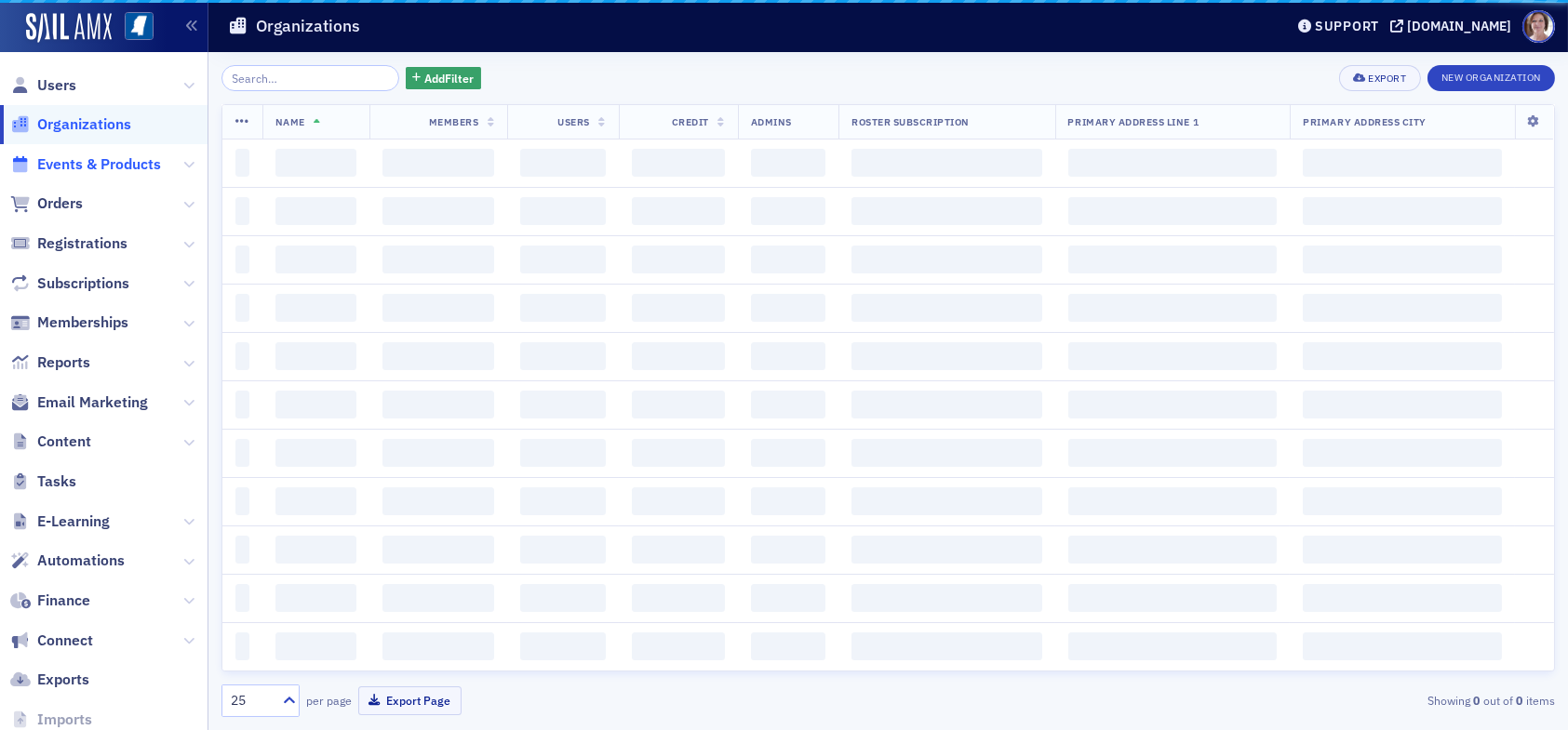
click at [72, 268] on span "Subscriptions" at bounding box center [103, 283] width 207 height 40
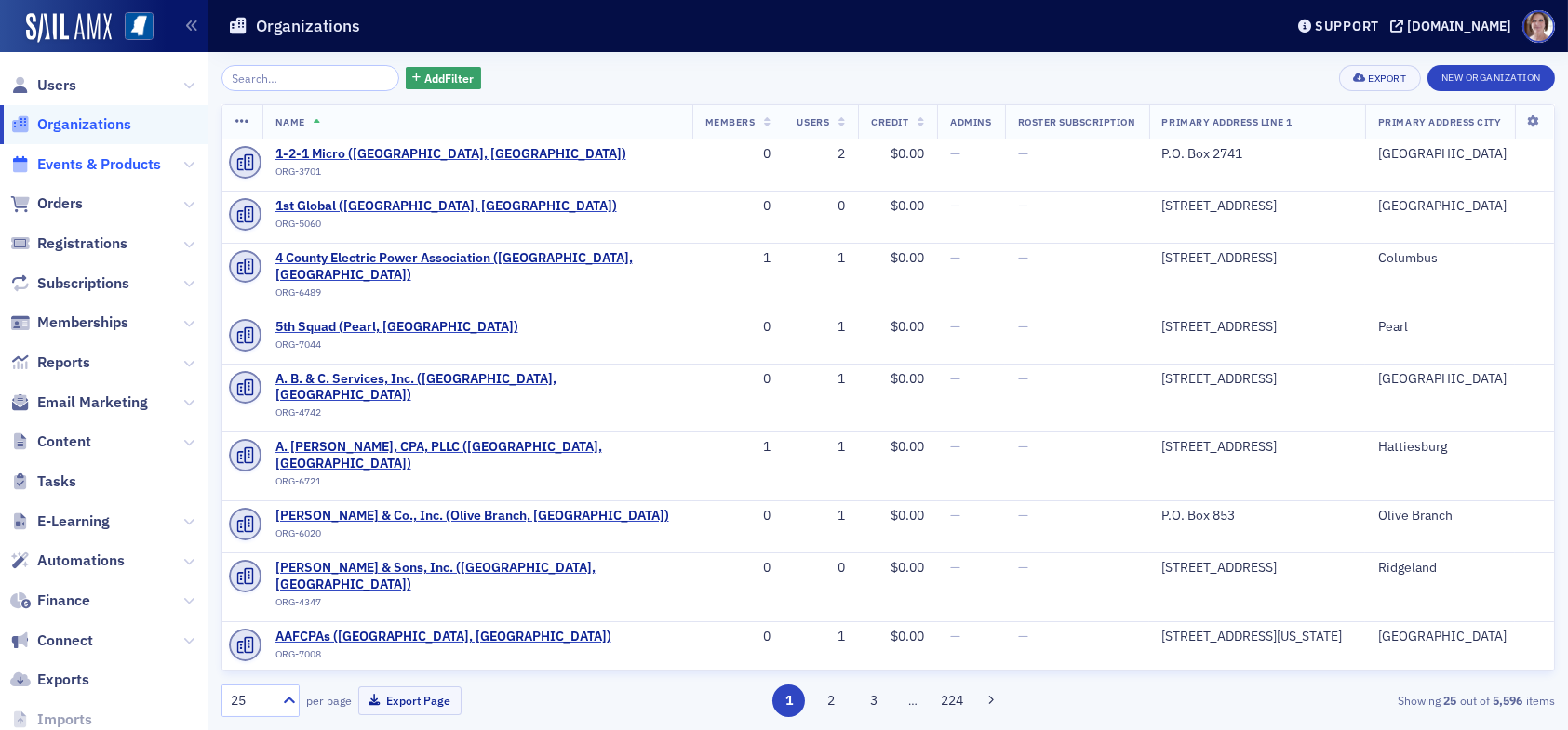
click at [146, 161] on span "Events & Products" at bounding box center [99, 165] width 124 height 21
